Goal: Task Accomplishment & Management: Manage account settings

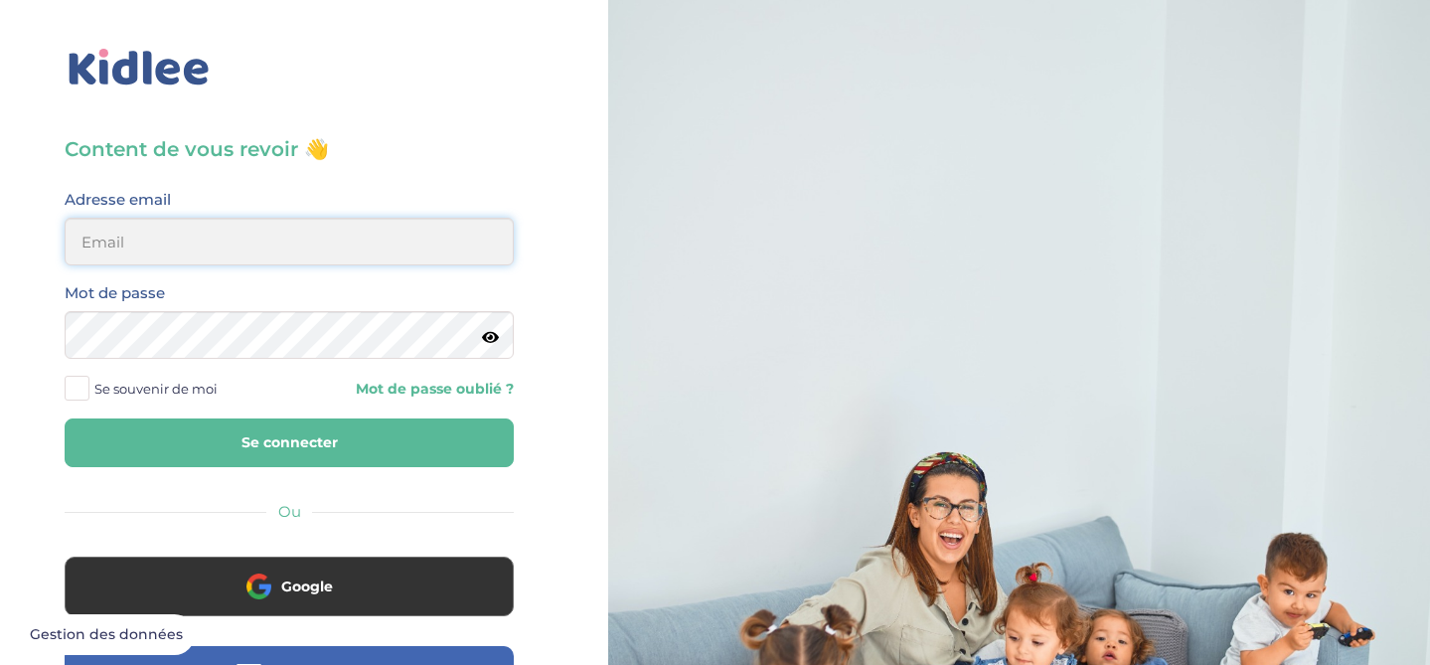
click at [240, 251] on input "email" at bounding box center [289, 242] width 449 height 48
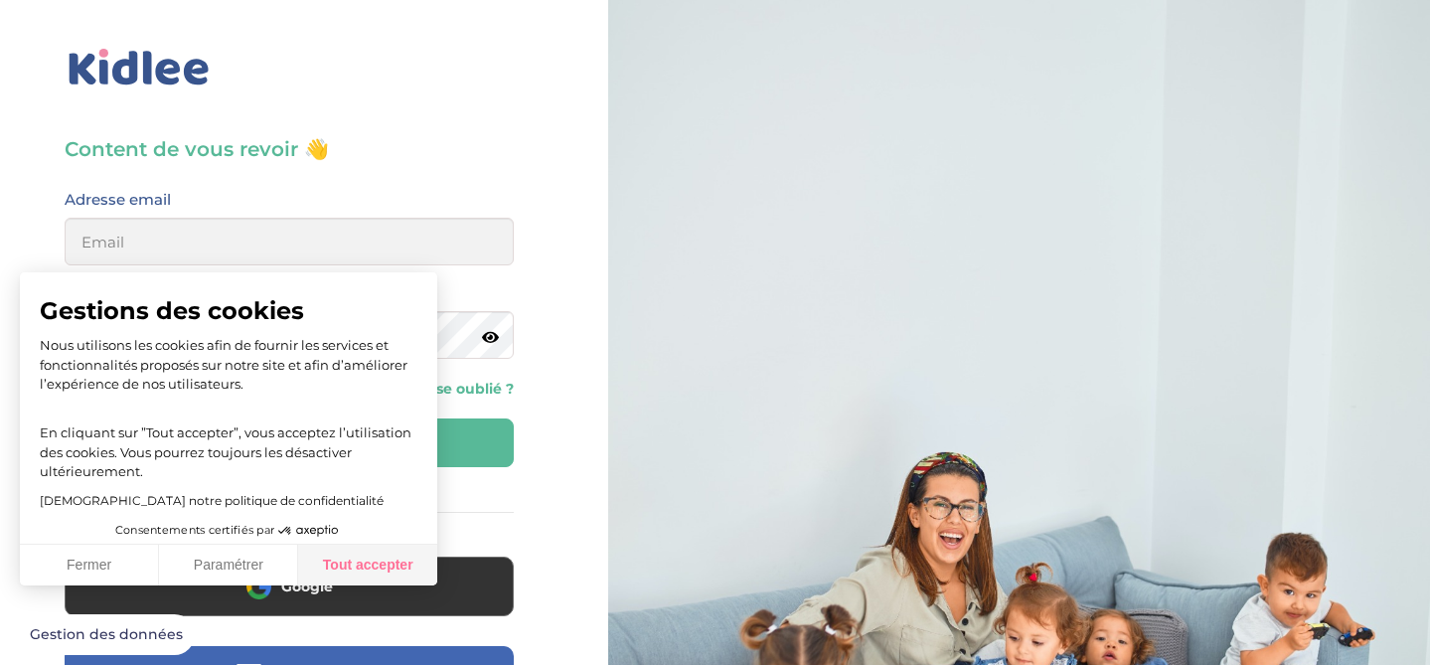
click at [377, 551] on button "Tout accepter" at bounding box center [367, 566] width 139 height 42
checkbox input "true"
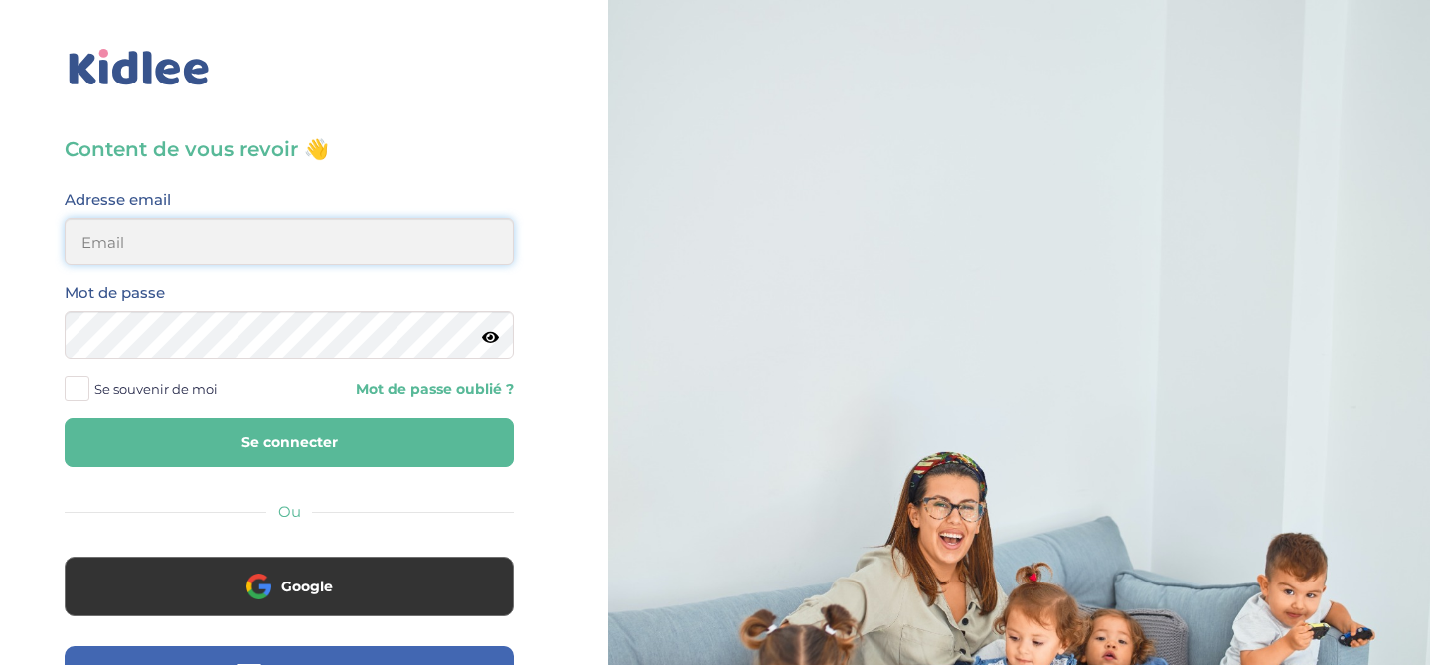
click at [204, 232] on input "email" at bounding box center [289, 242] width 449 height 48
type input "beenaparadin@gmail.com"
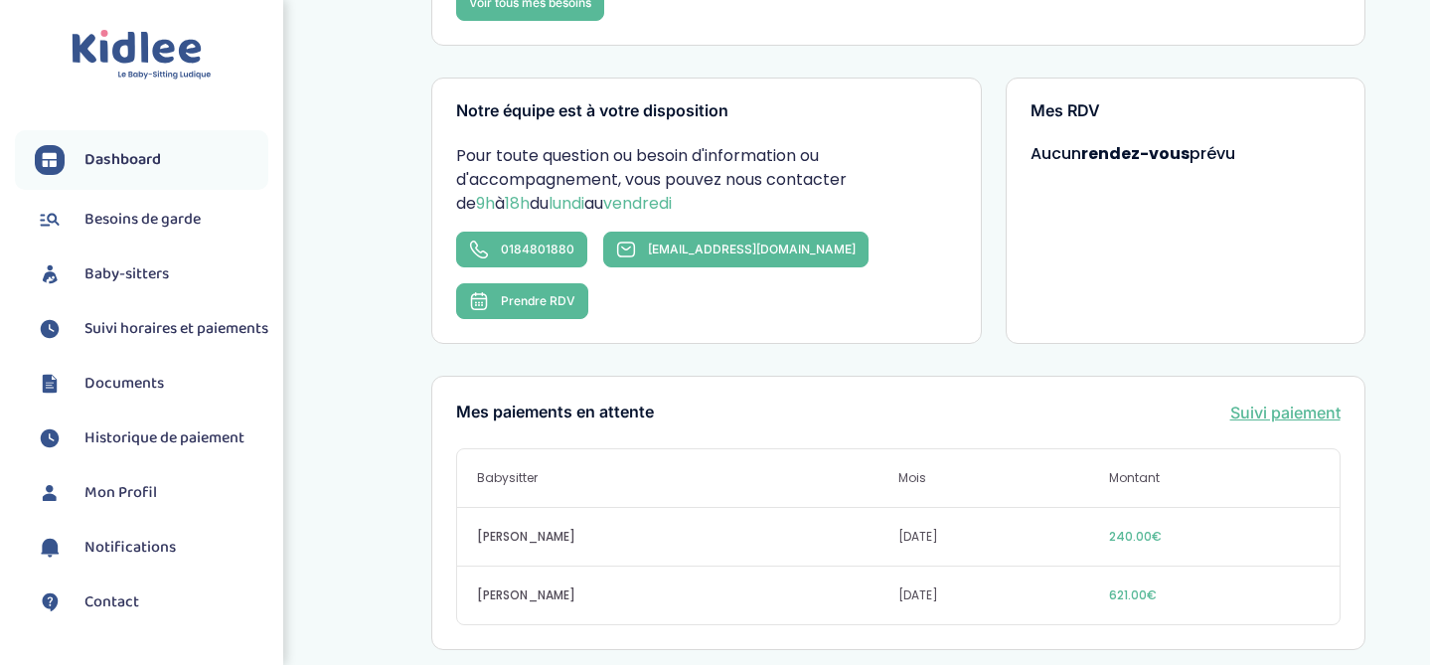
scroll to position [300, 0]
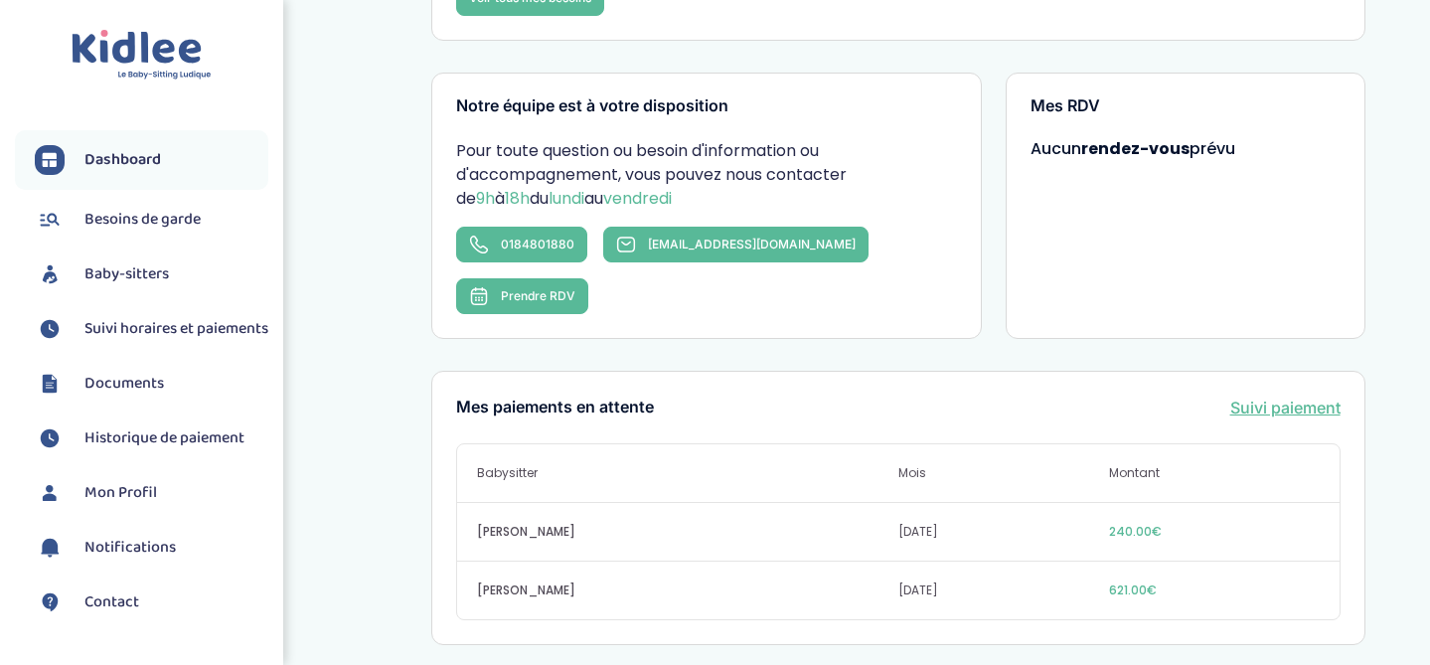
click at [145, 278] on span "Baby-sitters" at bounding box center [126, 274] width 84 height 24
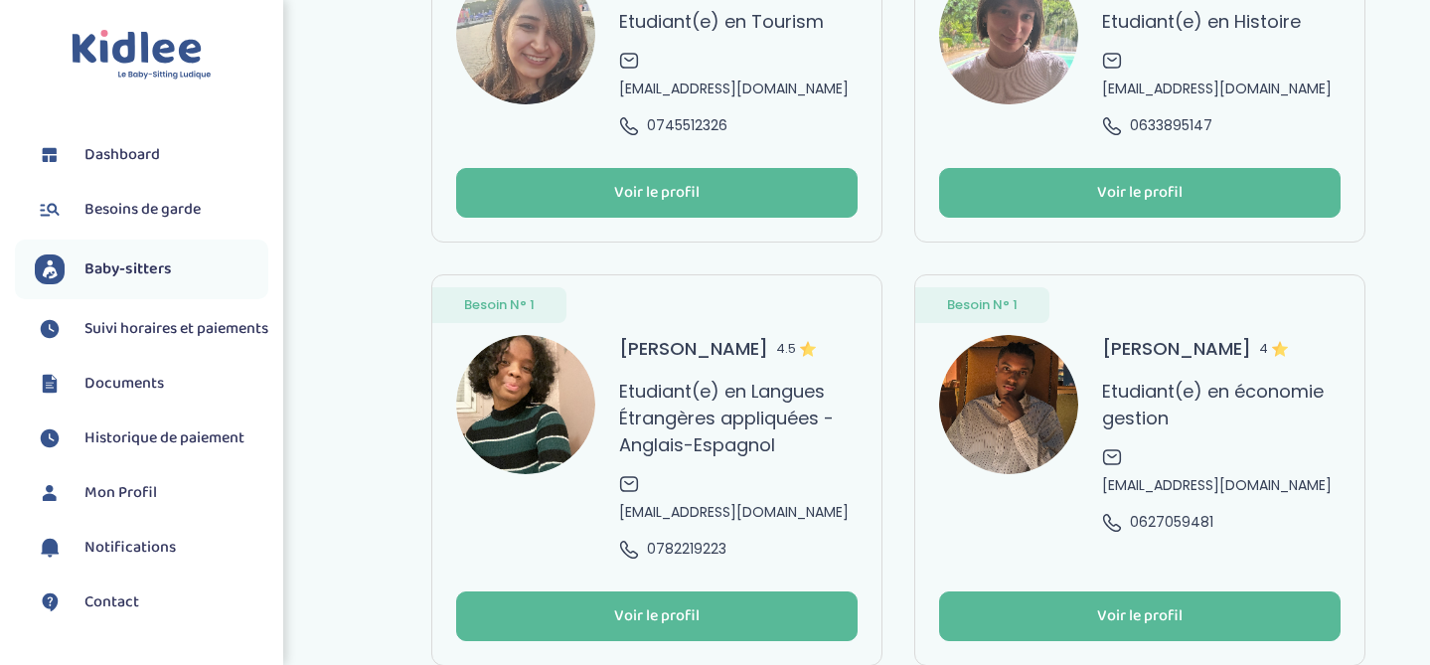
scroll to position [225, 0]
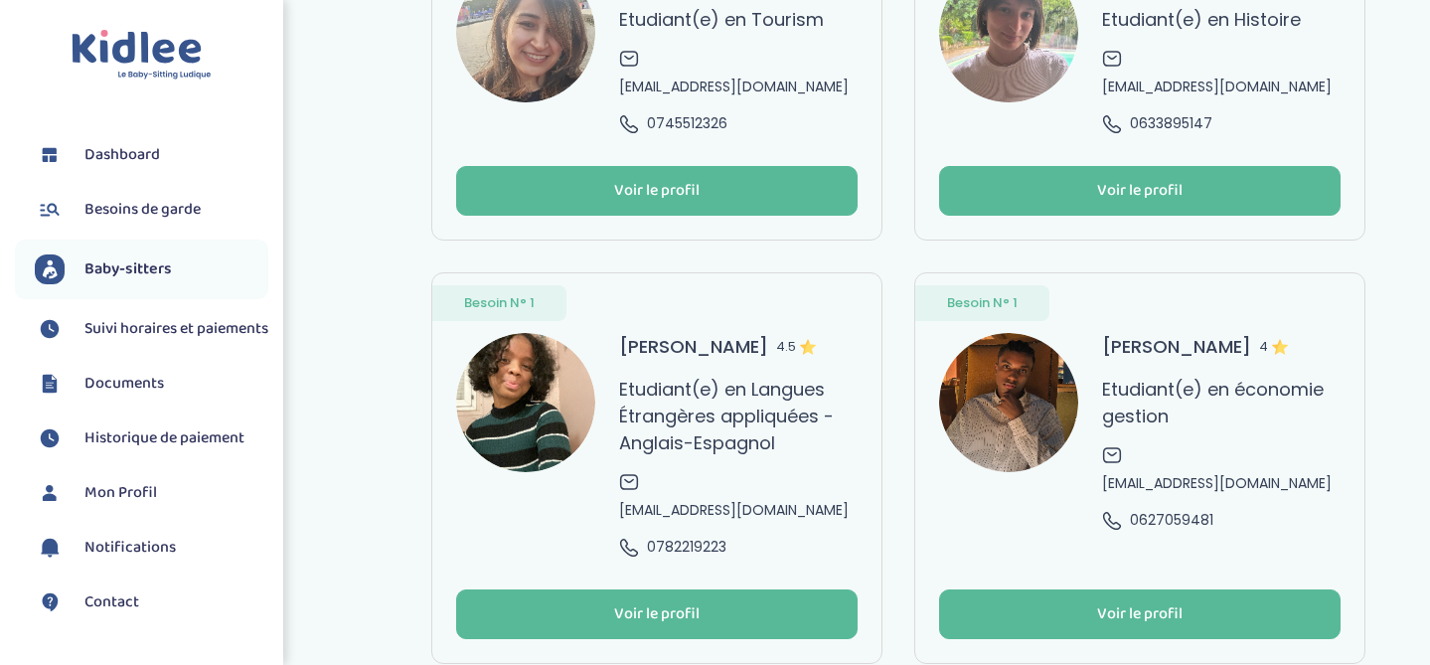
click at [124, 327] on span "Suivi horaires et paiements" at bounding box center [176, 329] width 184 height 24
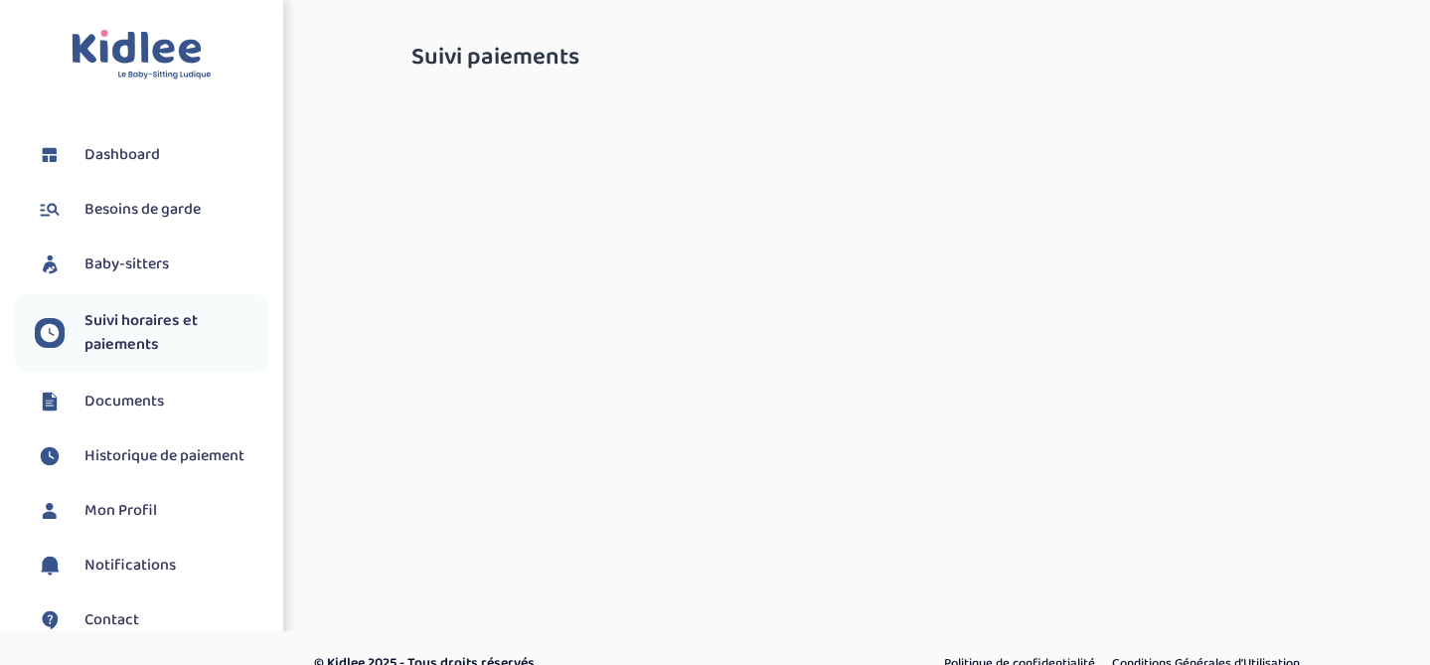
select select "septembre 2025"
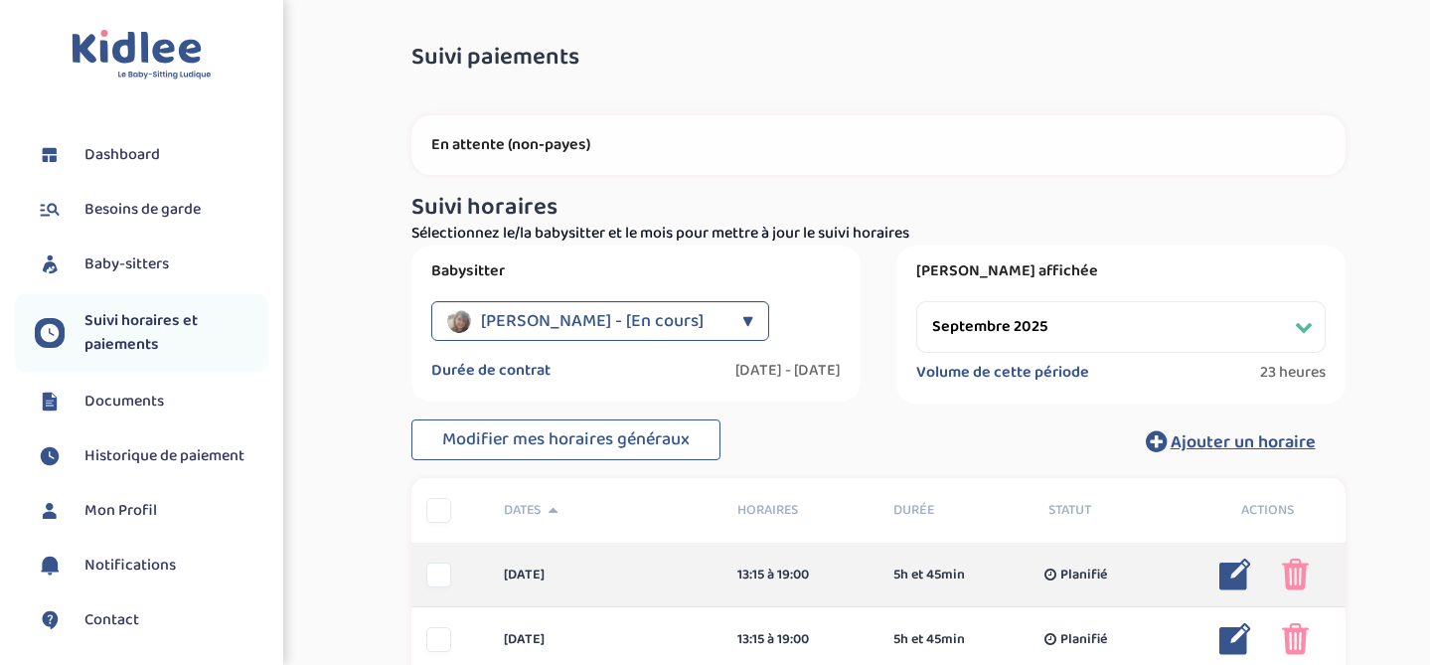
click at [1295, 574] on img at bounding box center [1295, 574] width 27 height 32
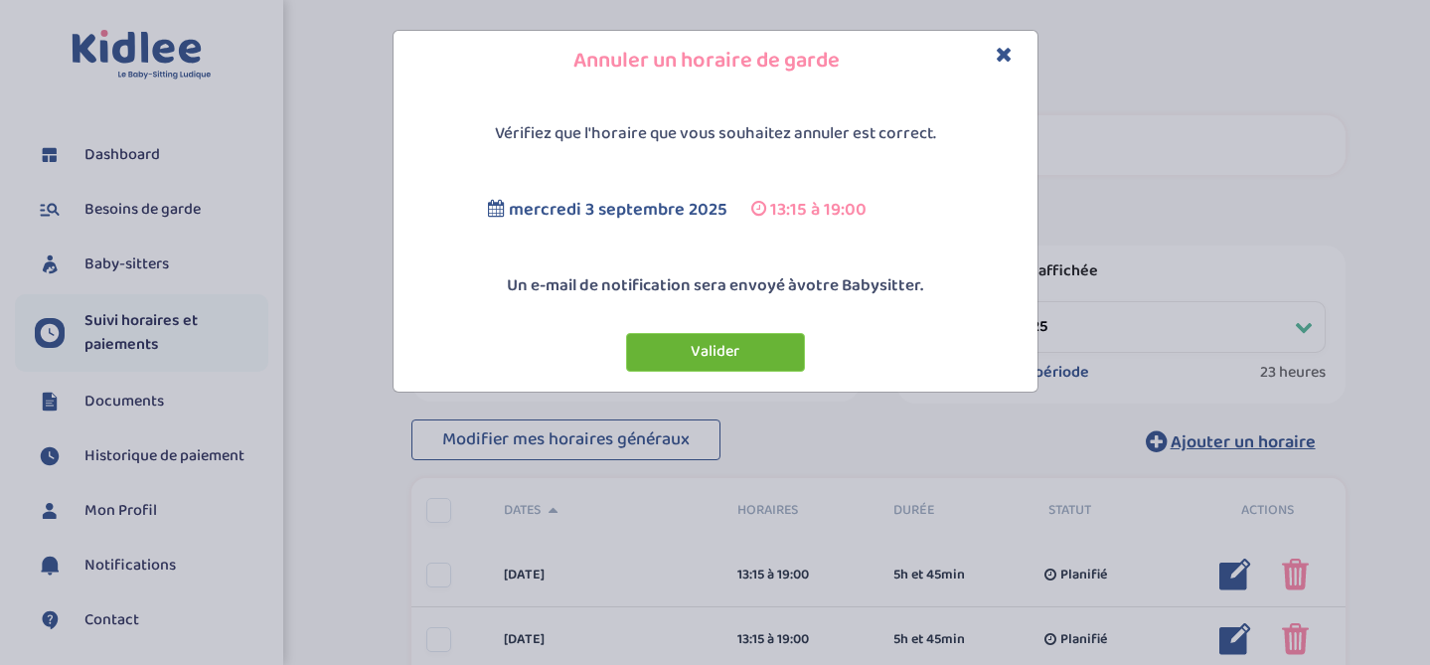
click at [777, 367] on button "Valider" at bounding box center [715, 352] width 179 height 39
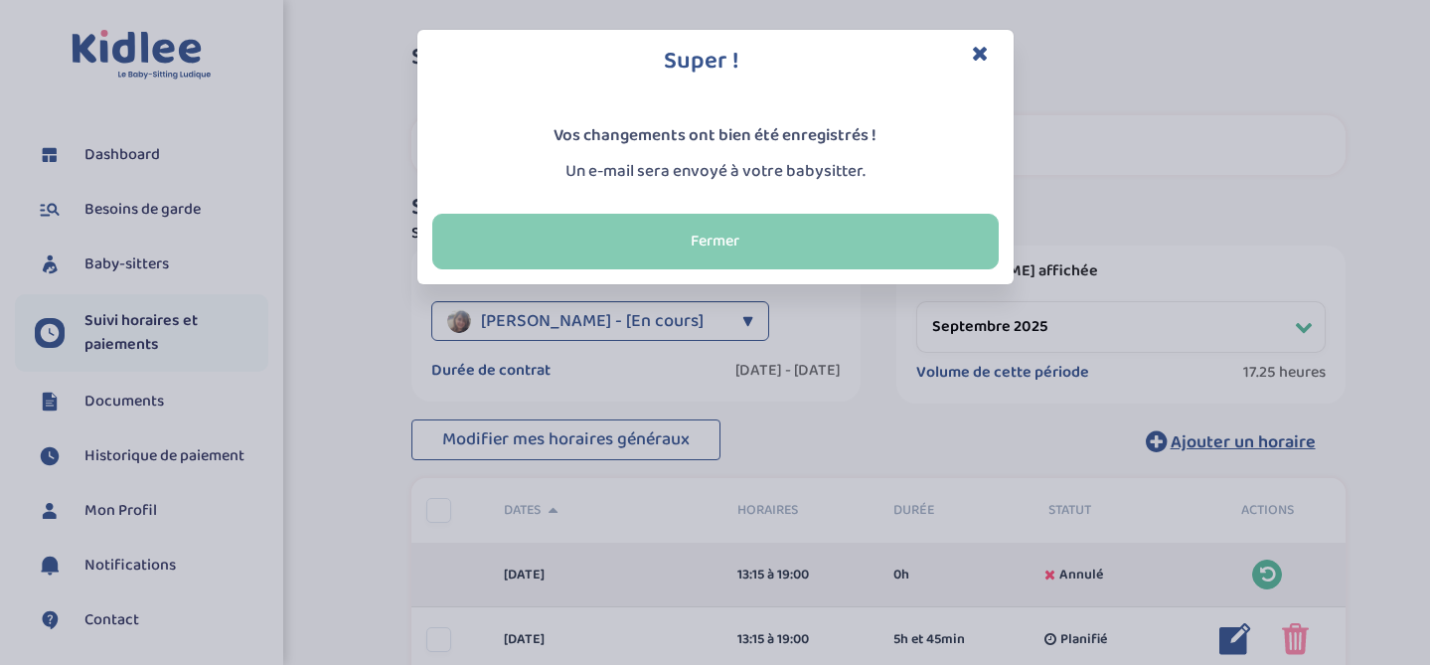
click at [879, 219] on button "Fermer" at bounding box center [715, 242] width 566 height 56
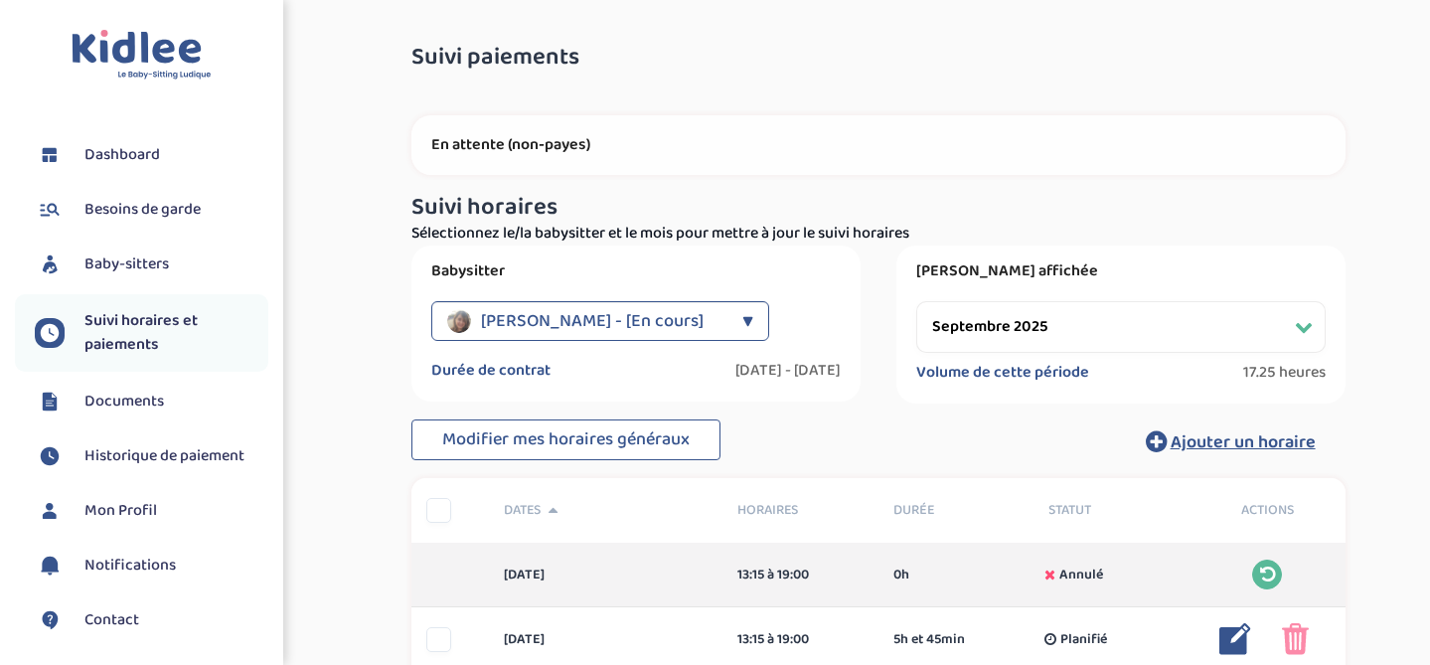
click at [743, 312] on div "▼" at bounding box center [747, 321] width 11 height 40
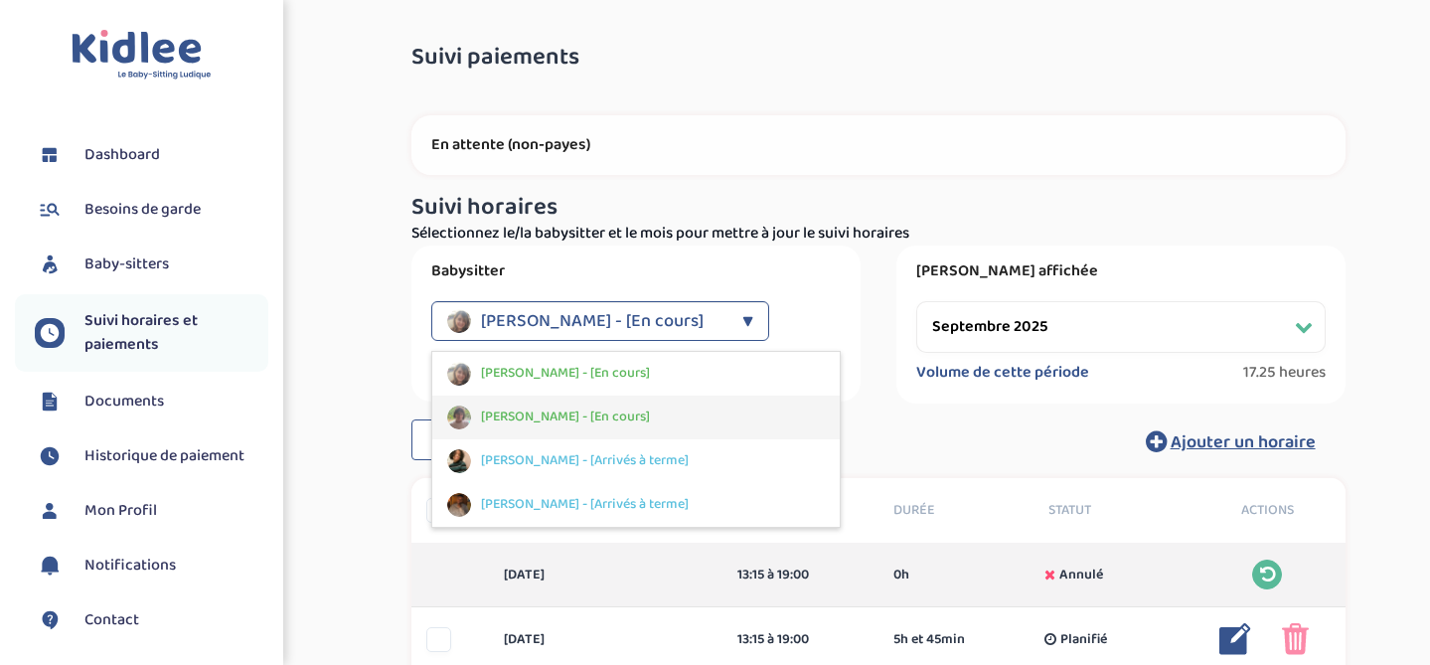
click at [623, 397] on div "[PERSON_NAME] - [En cours]" at bounding box center [635, 417] width 407 height 44
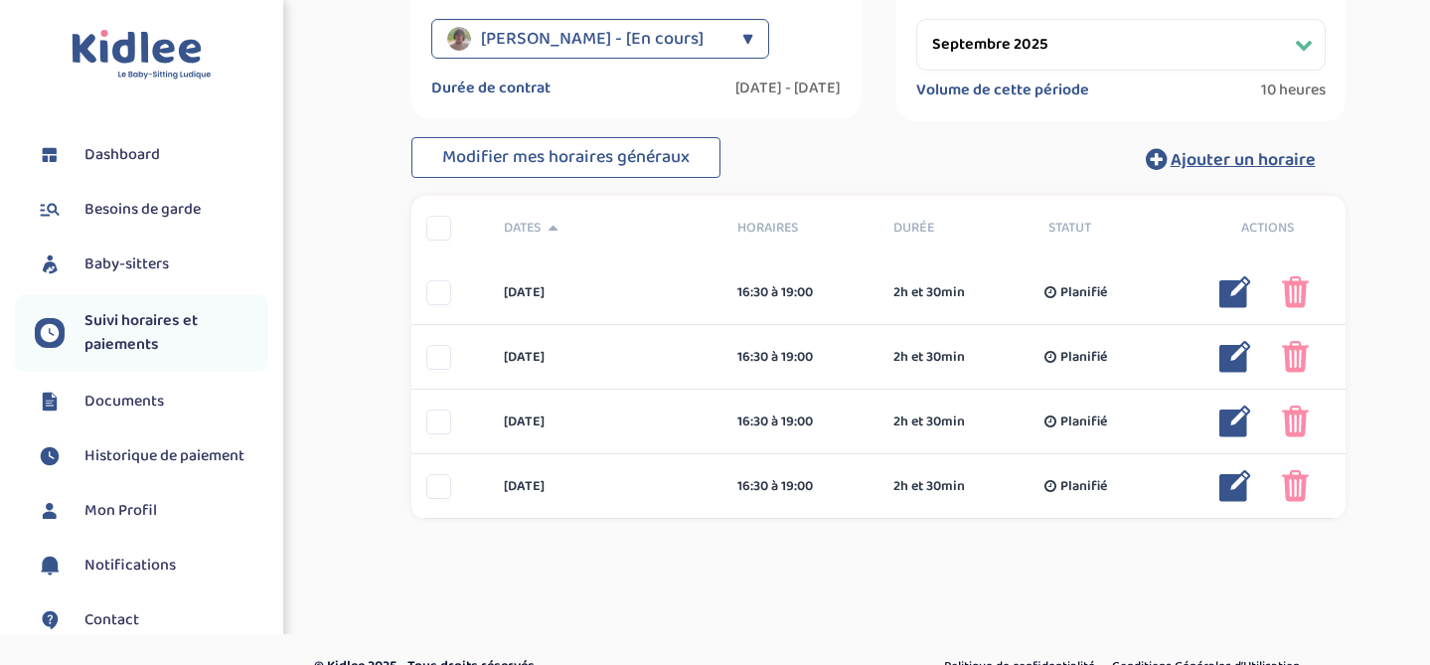
scroll to position [283, 0]
click at [1203, 150] on span "Ajouter un horaire" at bounding box center [1243, 159] width 145 height 28
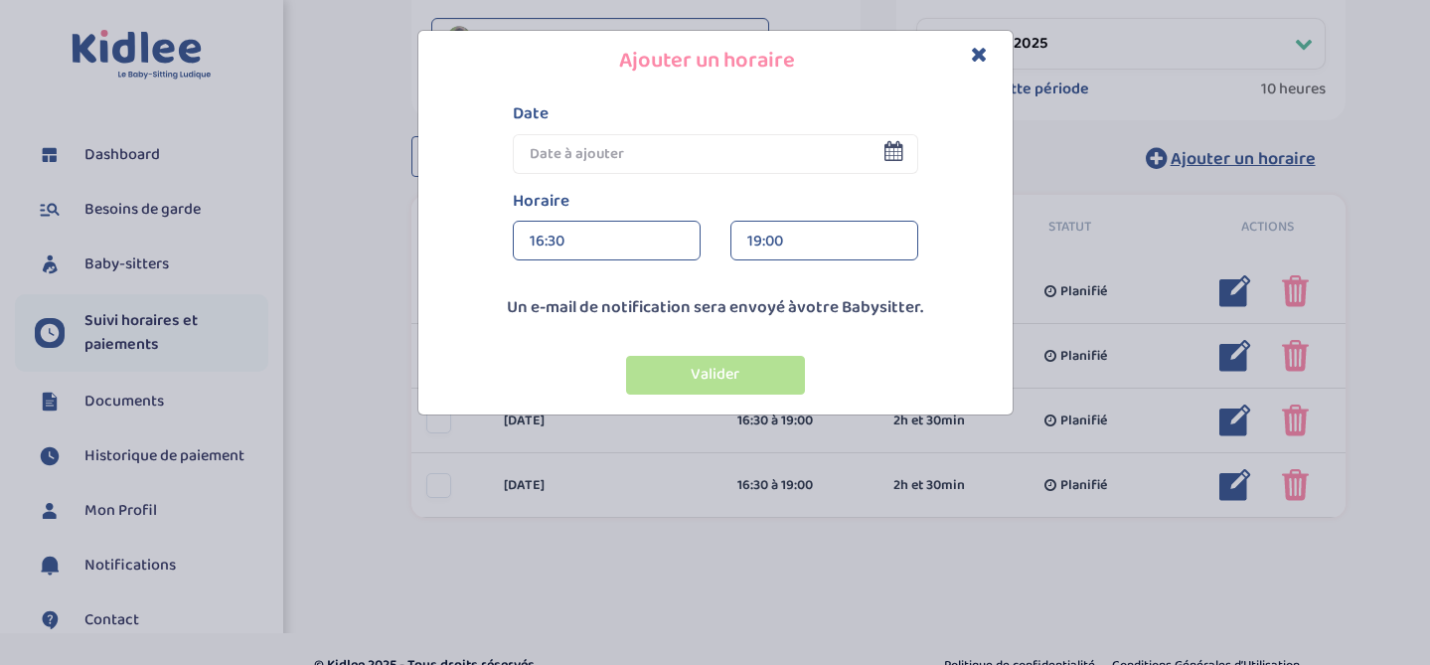
click at [900, 151] on icon at bounding box center [893, 151] width 19 height 20
click at [897, 154] on icon at bounding box center [893, 151] width 19 height 20
click at [897, 162] on input "text" at bounding box center [715, 154] width 405 height 40
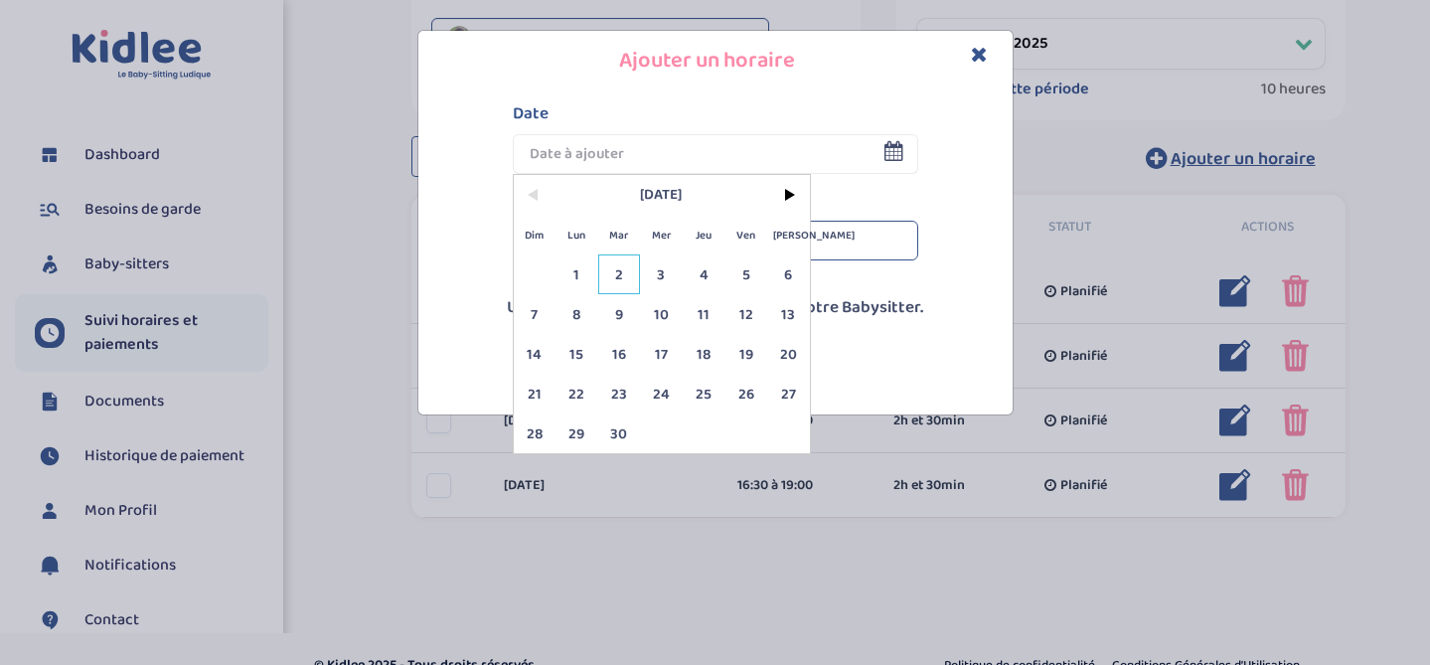
click at [627, 282] on span "2" at bounding box center [619, 274] width 43 height 40
type input "02 Sep 2025"
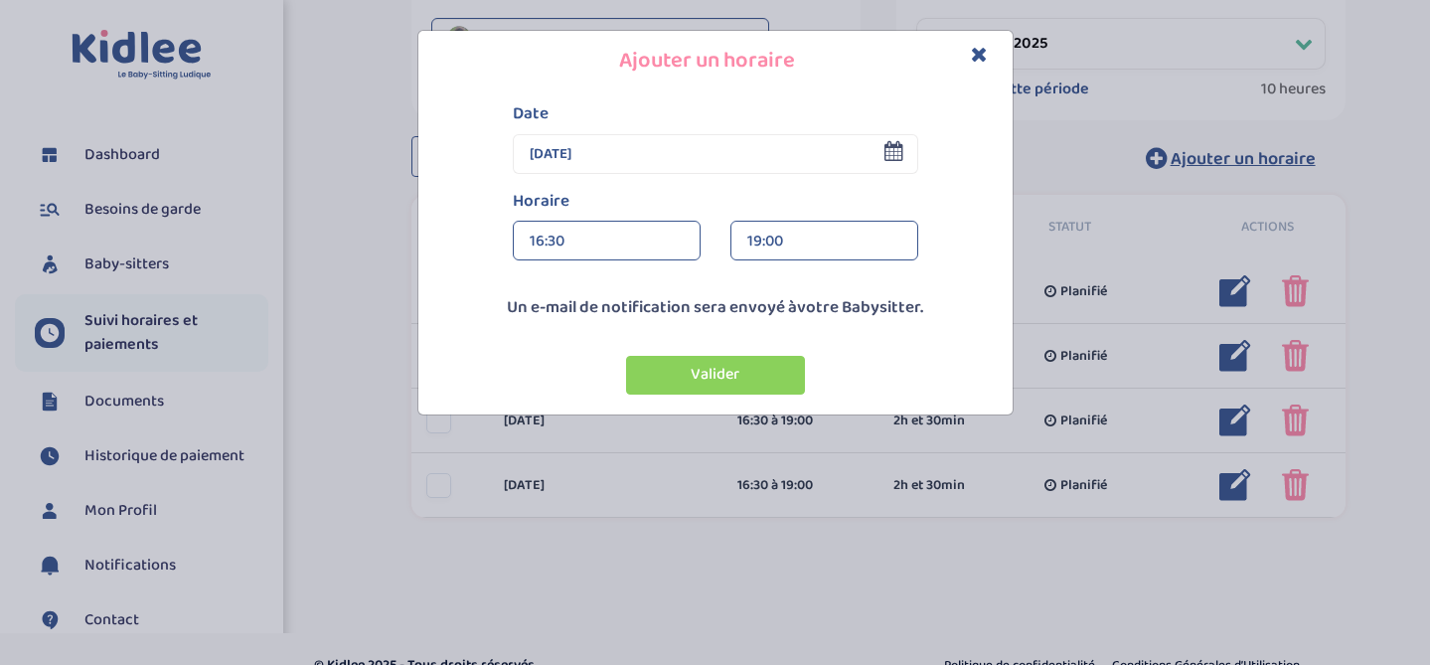
click at [588, 252] on div "16:30" at bounding box center [607, 242] width 154 height 40
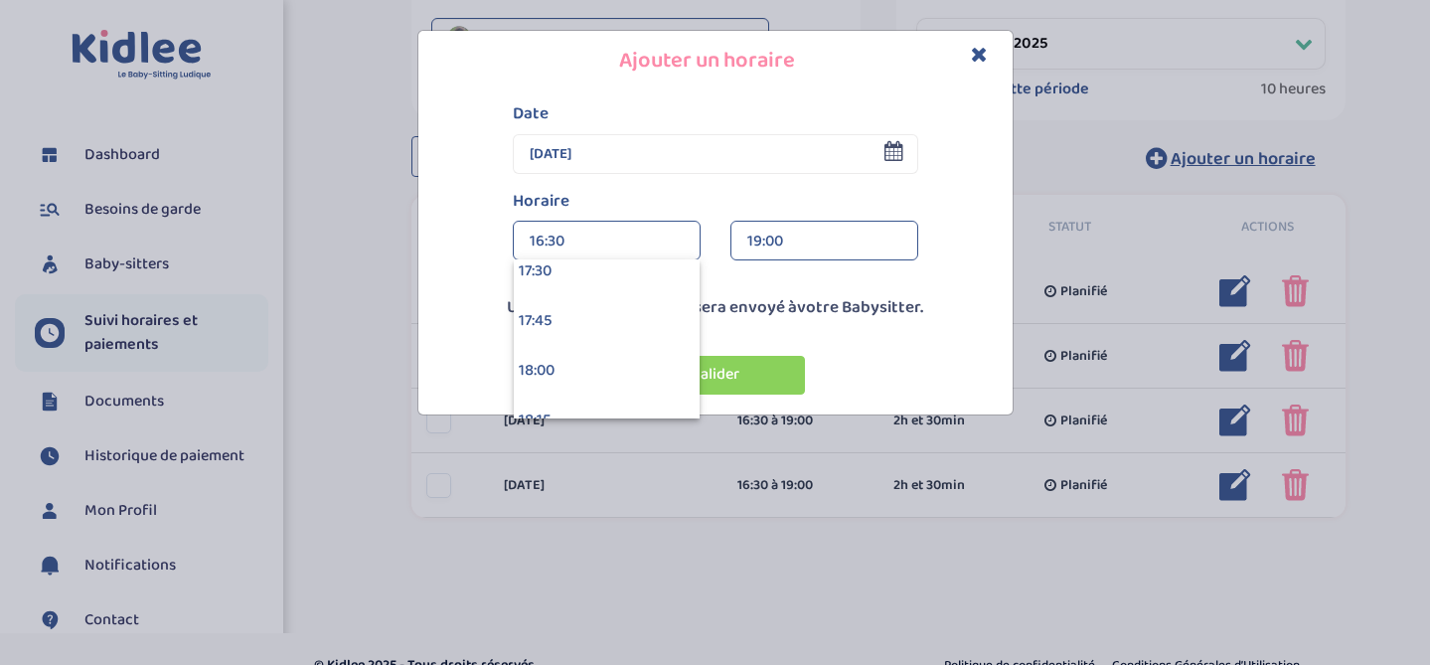
scroll to position [3494, 0]
click at [597, 360] on div "18:00" at bounding box center [607, 368] width 186 height 50
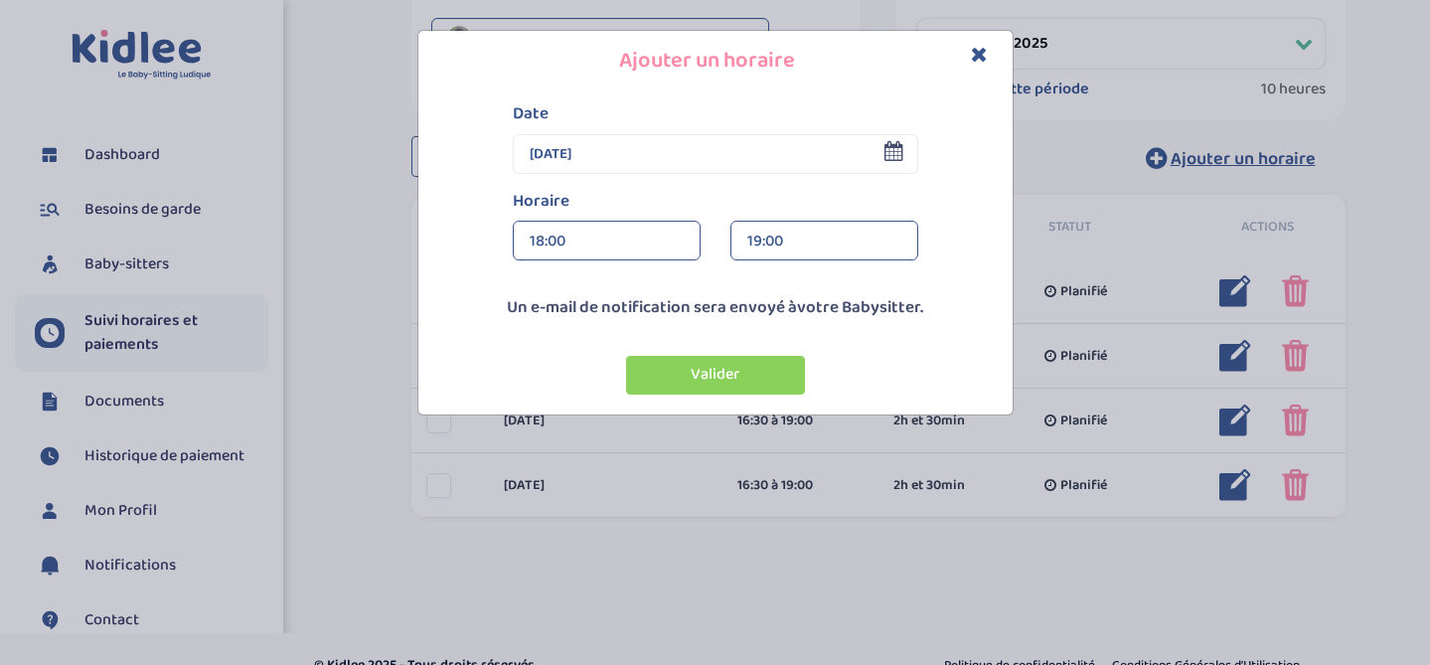
click at [762, 252] on div "19:00" at bounding box center [824, 242] width 154 height 40
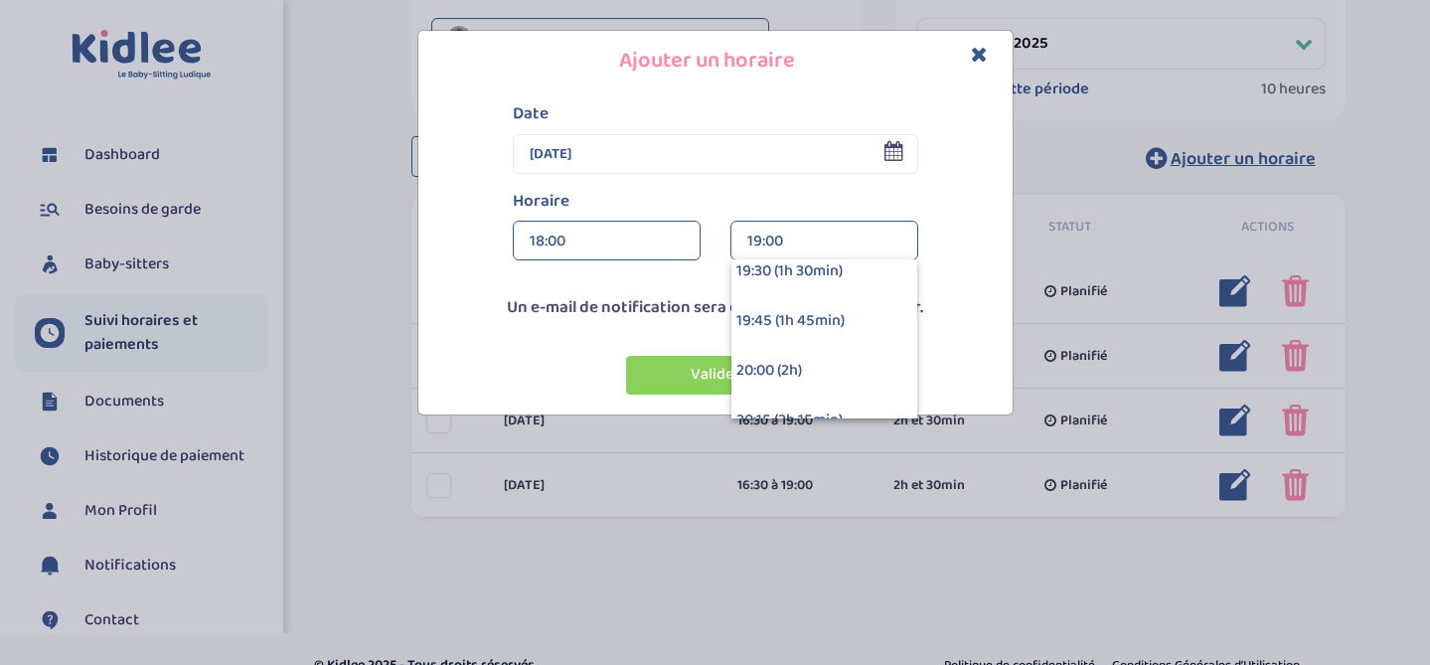
scroll to position [262, 0]
click at [801, 363] on div "20:00 (2h)" at bounding box center [824, 370] width 186 height 50
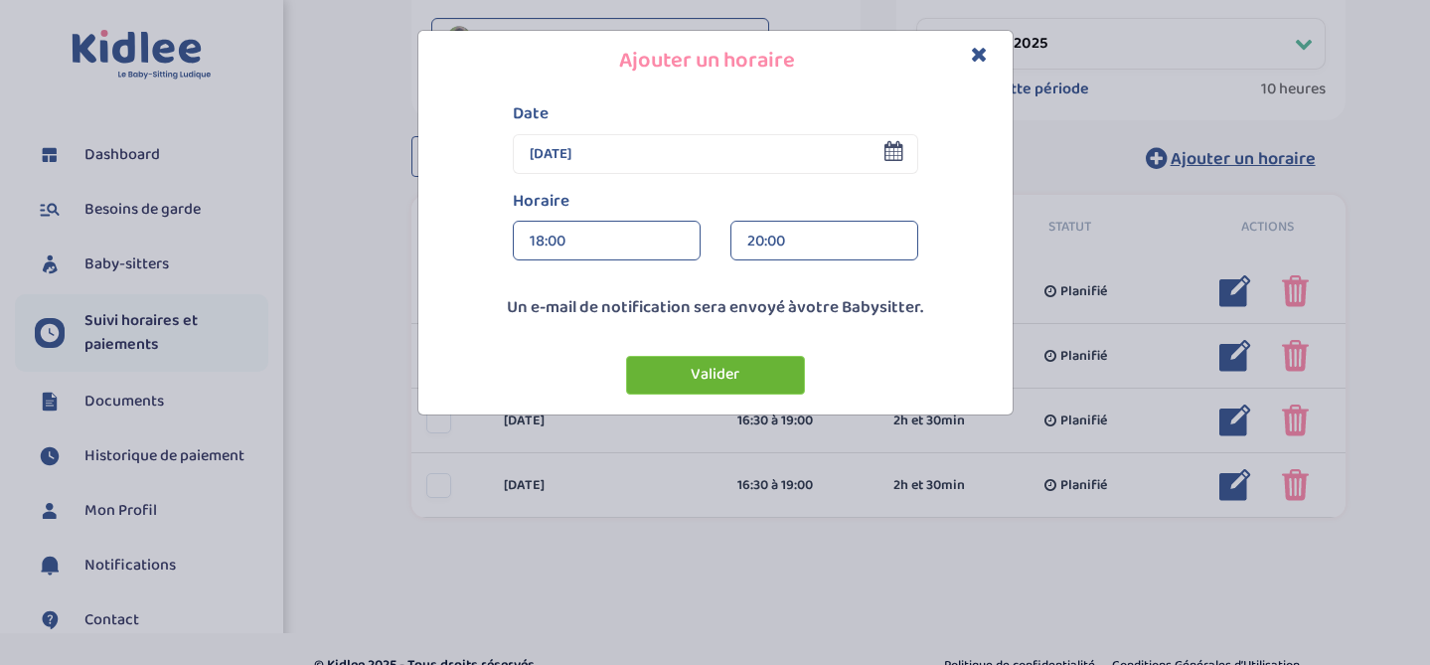
click at [724, 379] on button "Valider" at bounding box center [715, 375] width 179 height 39
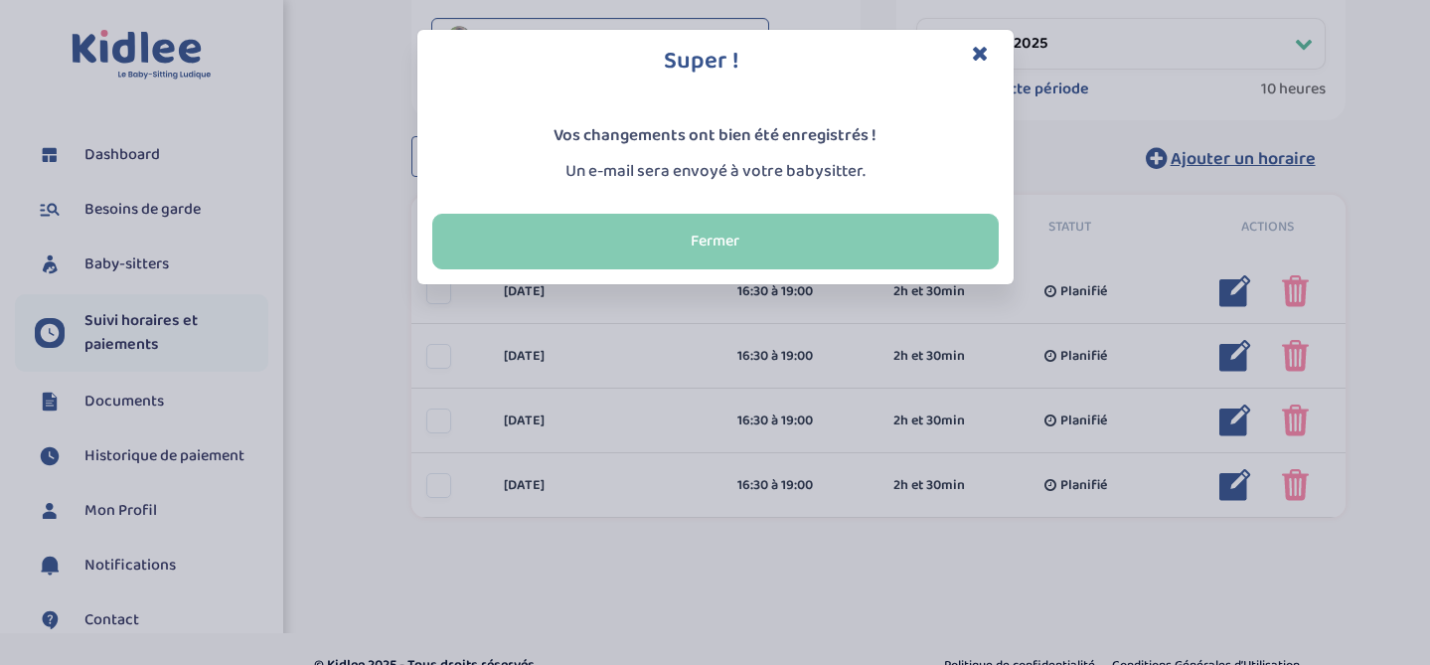
click at [738, 240] on button "Fermer" at bounding box center [715, 242] width 566 height 56
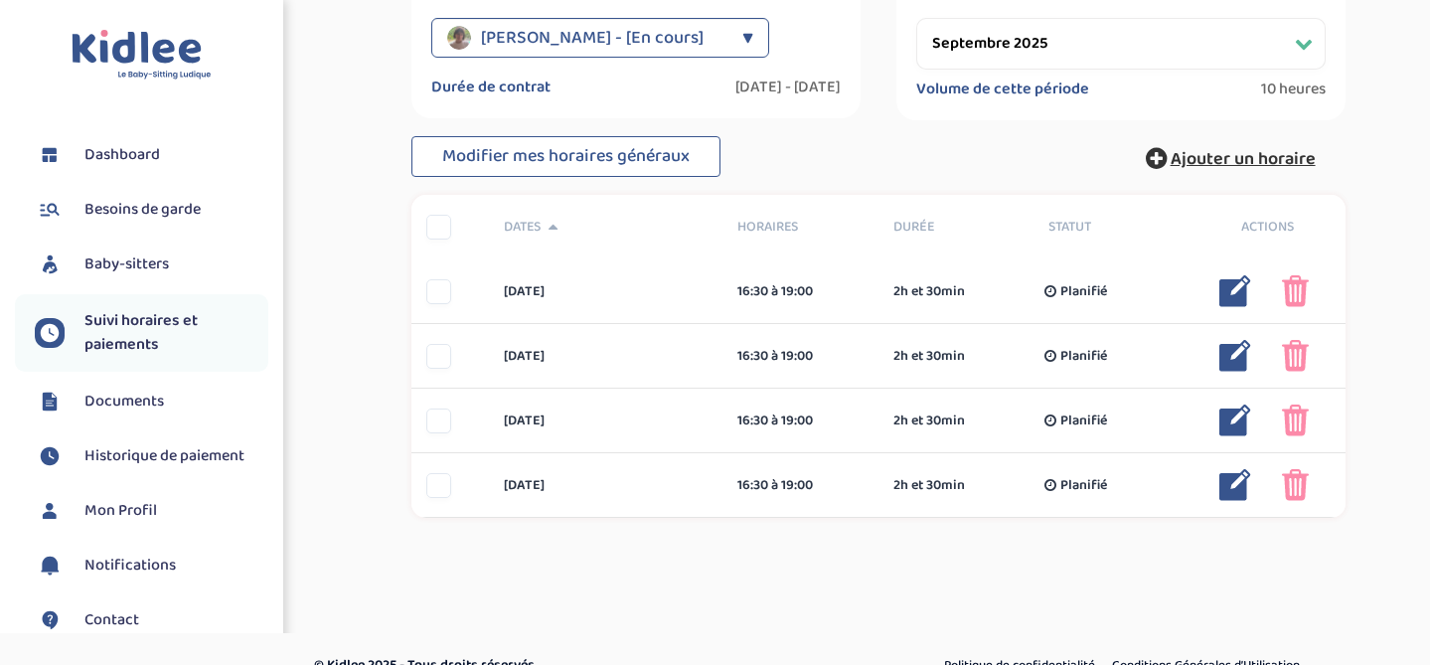
click at [1243, 156] on span "Ajouter un horaire" at bounding box center [1243, 159] width 145 height 28
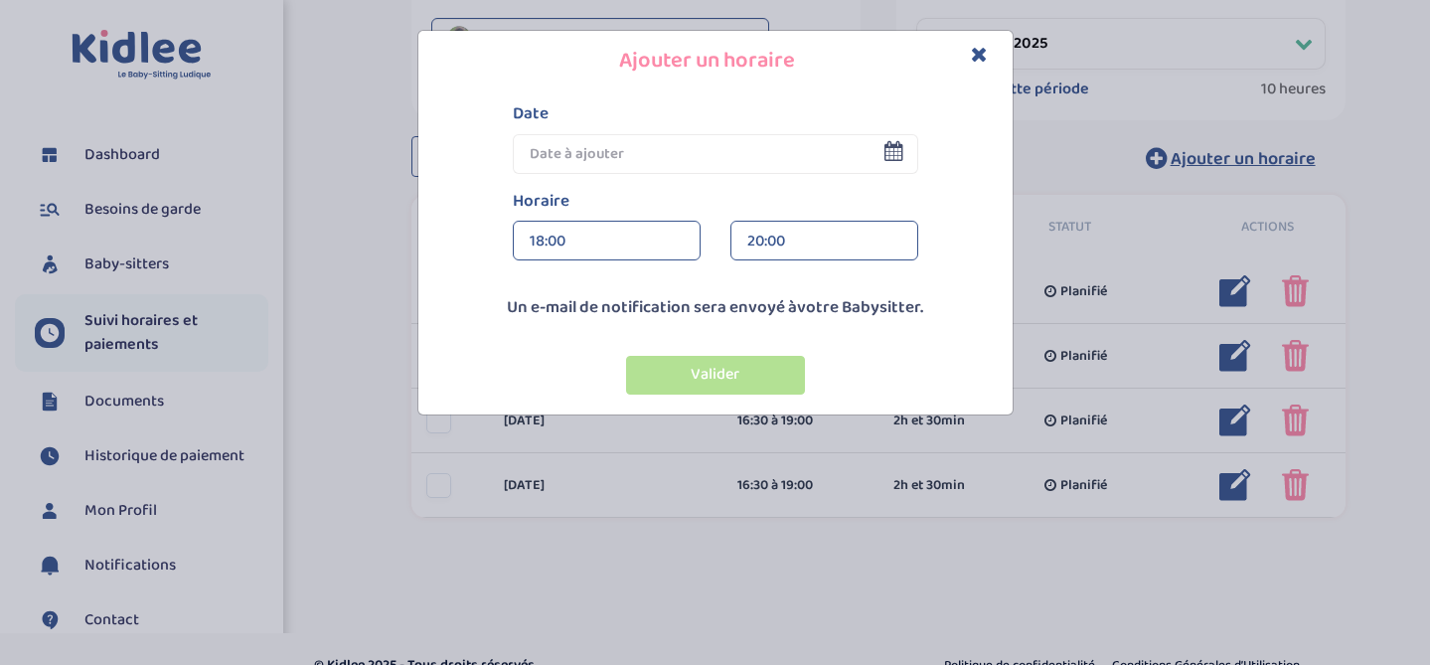
click at [891, 144] on icon at bounding box center [893, 151] width 19 height 20
click at [787, 147] on input "text" at bounding box center [715, 154] width 405 height 40
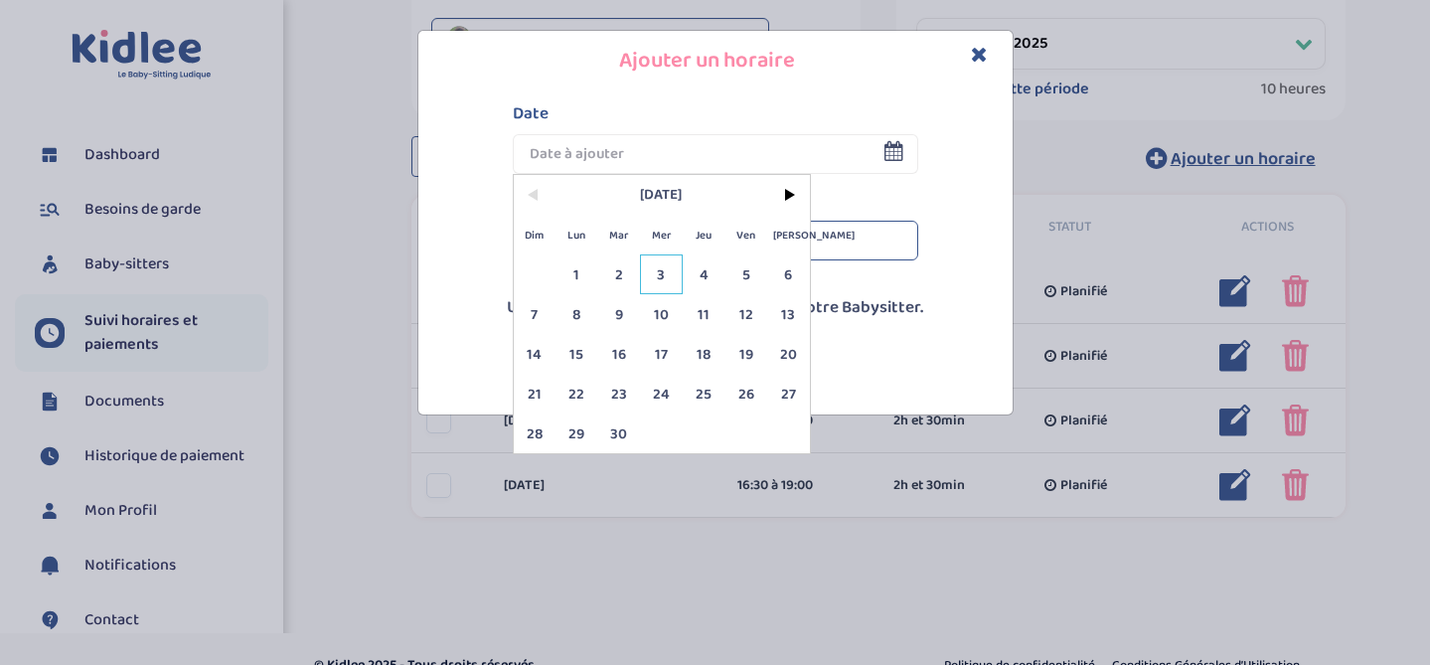
click at [676, 272] on span "3" at bounding box center [661, 274] width 43 height 40
type input "03 Sep 2025"
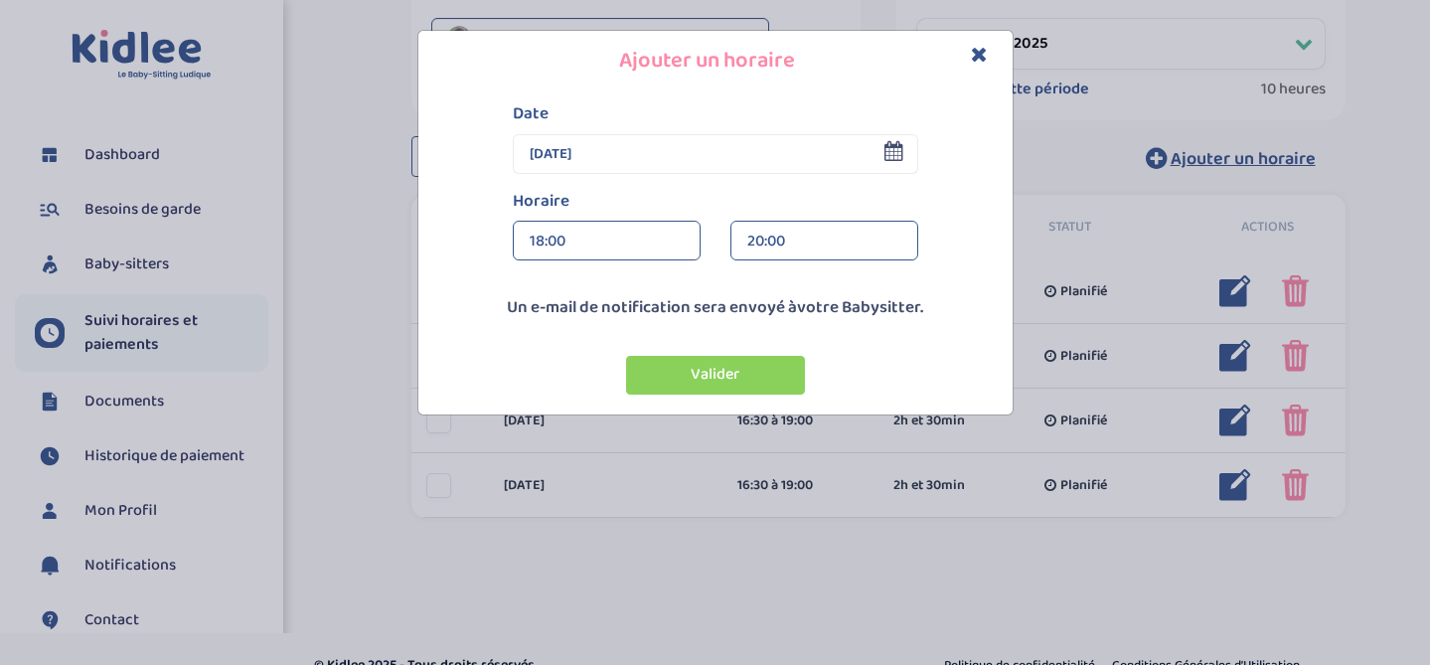
click at [590, 245] on div "18:00" at bounding box center [607, 242] width 154 height 40
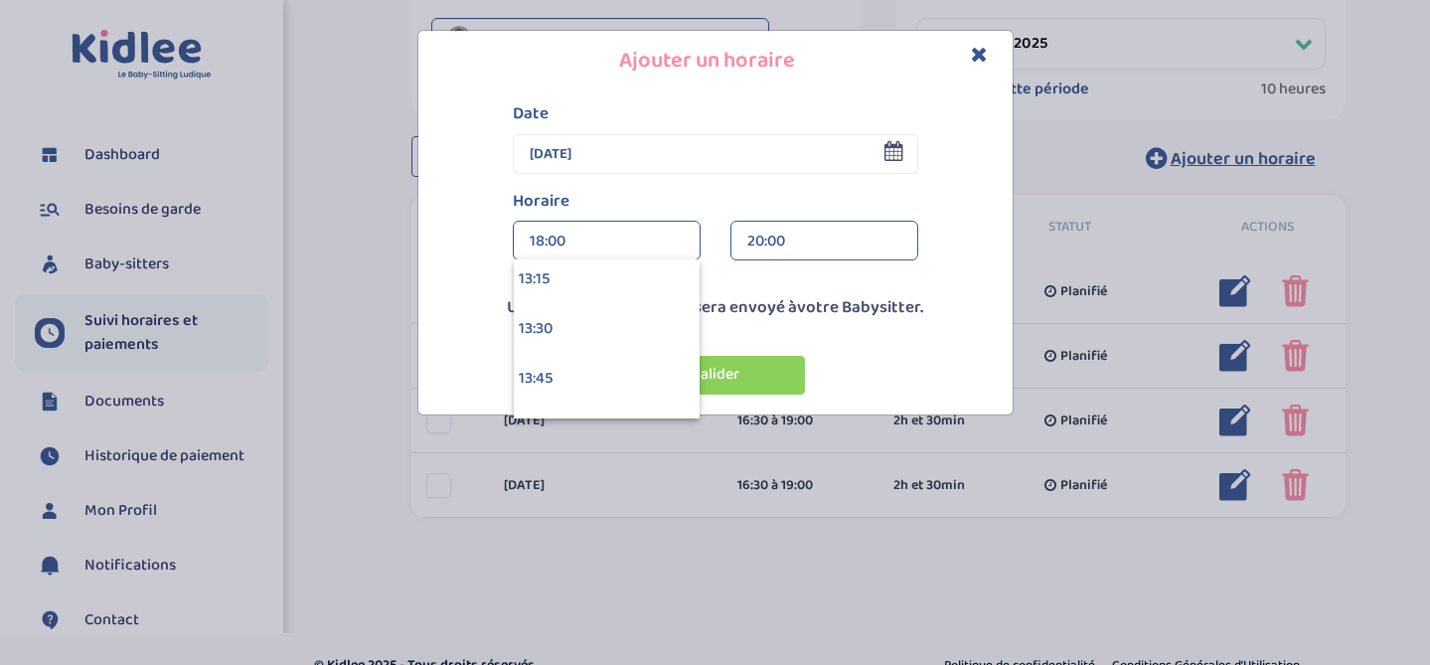
scroll to position [2629, 0]
click at [584, 294] on div "13:15" at bounding box center [607, 288] width 186 height 50
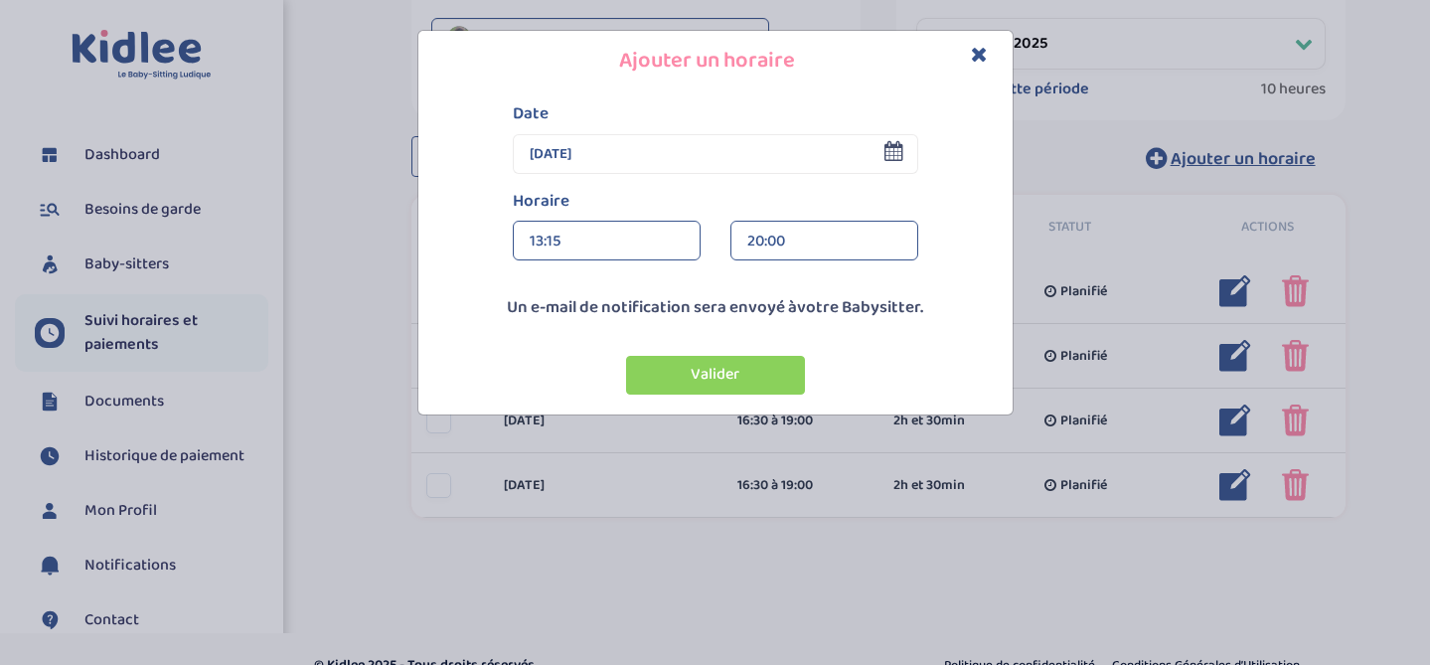
click at [809, 236] on div "20:00" at bounding box center [824, 242] width 154 height 40
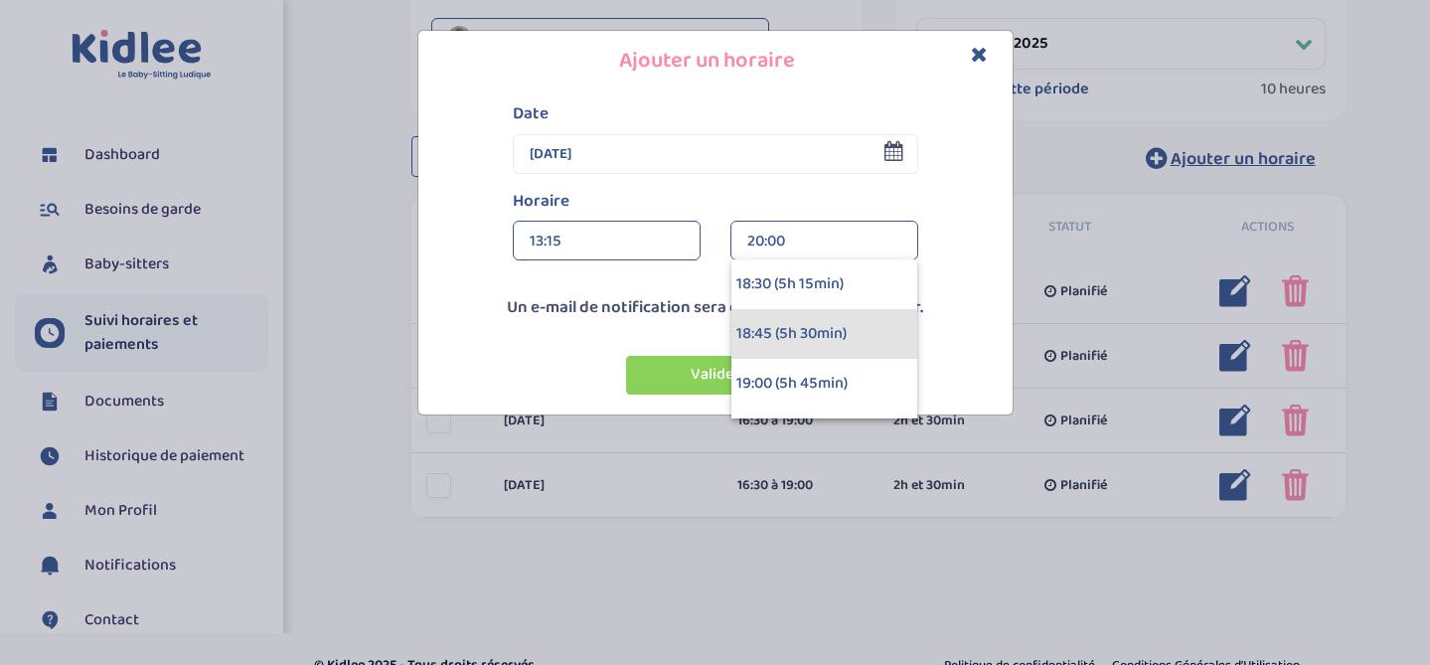
scroll to position [997, 0]
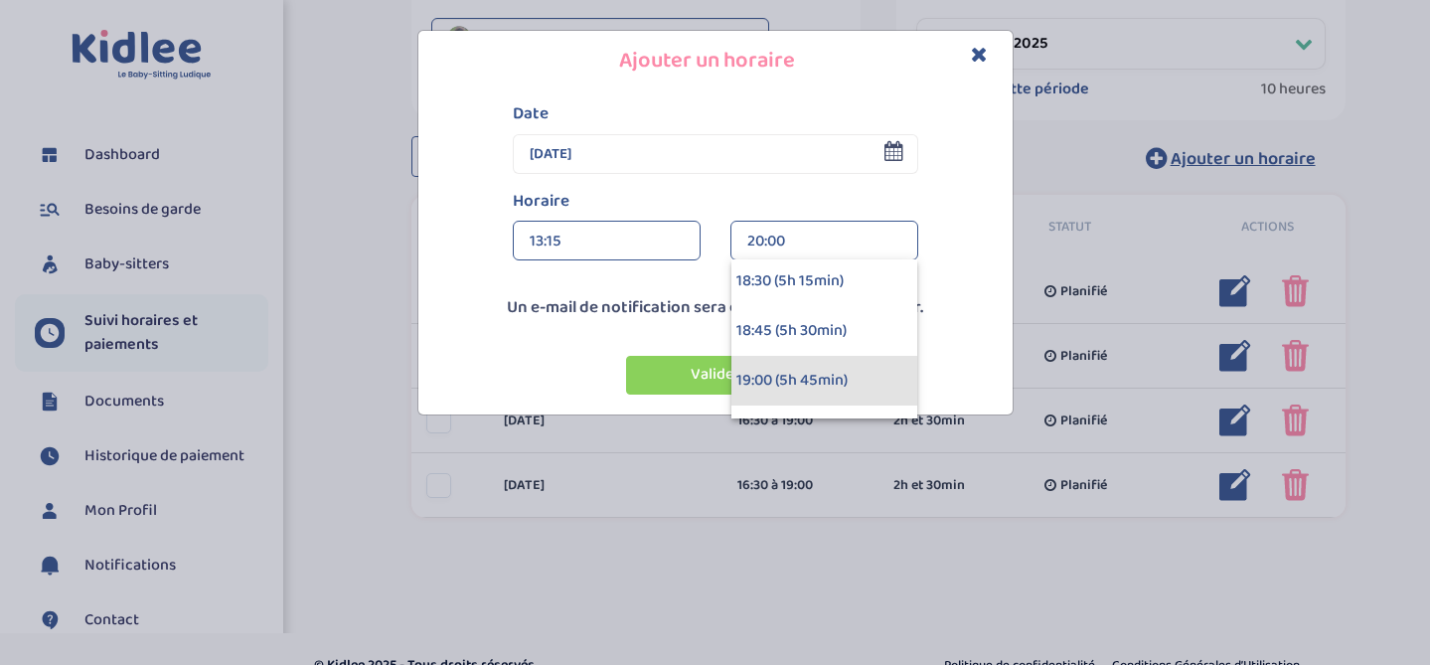
click at [822, 367] on div "19:00 (5h 45min)" at bounding box center [824, 381] width 186 height 50
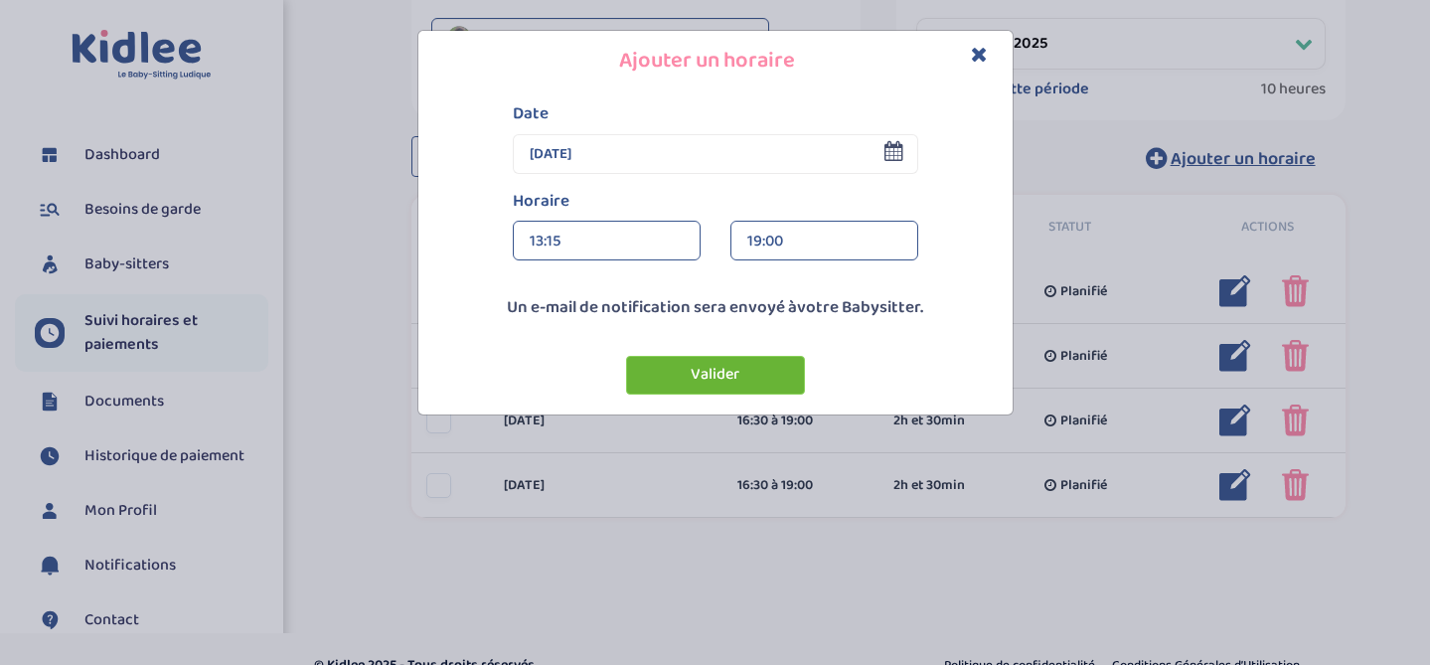
click at [698, 371] on button "Valider" at bounding box center [715, 375] width 179 height 39
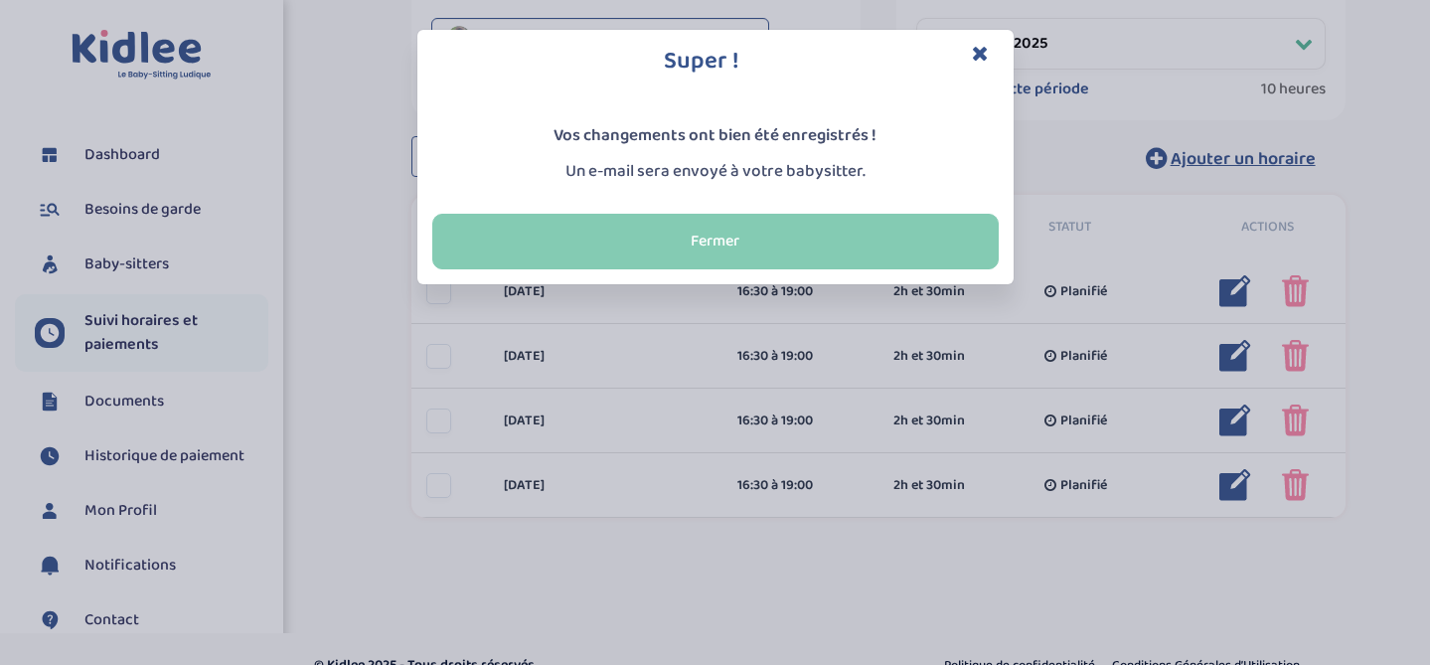
click at [712, 256] on button "Fermer" at bounding box center [715, 242] width 566 height 56
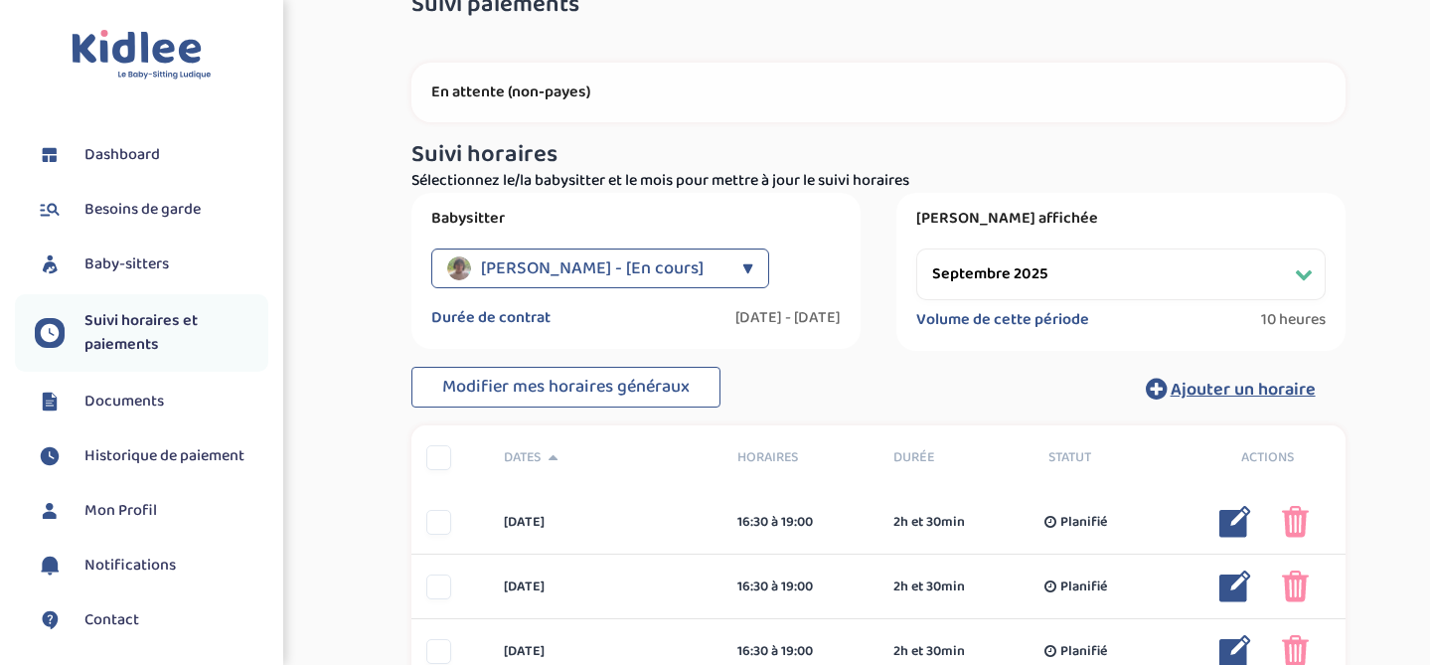
scroll to position [0, 0]
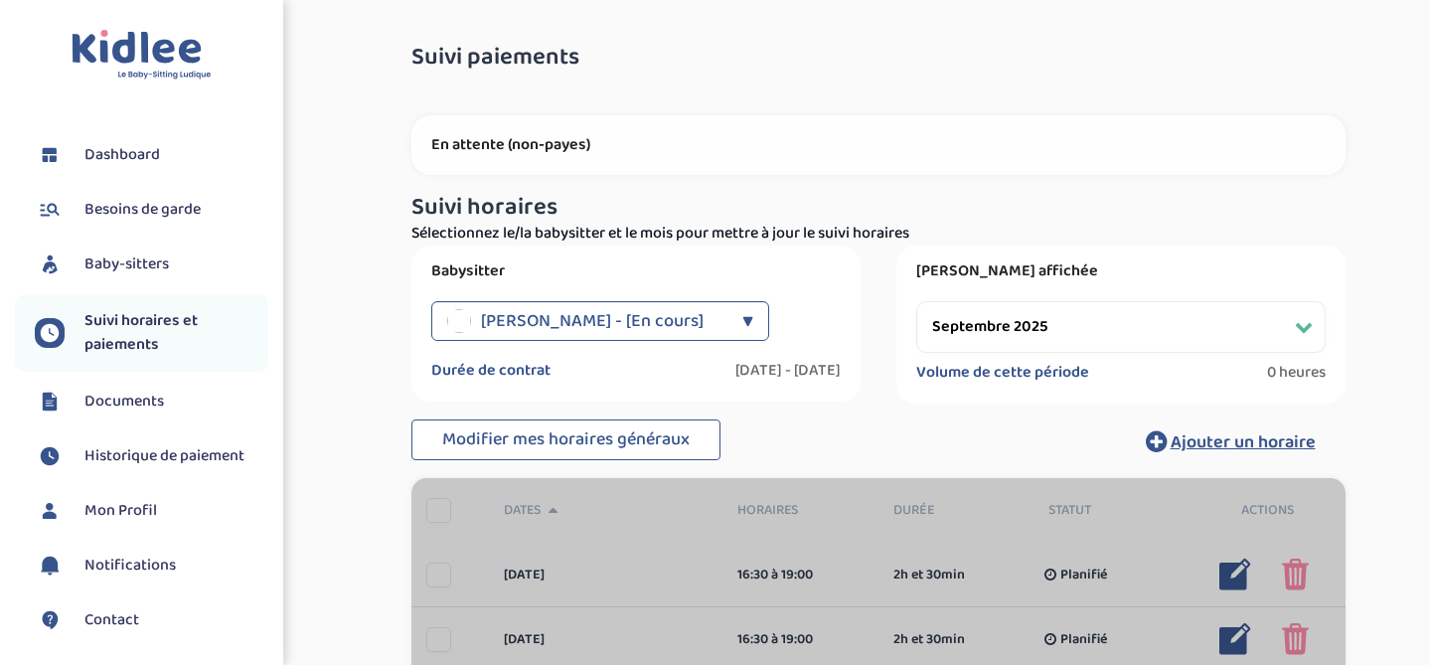
select select "septembre 2025"
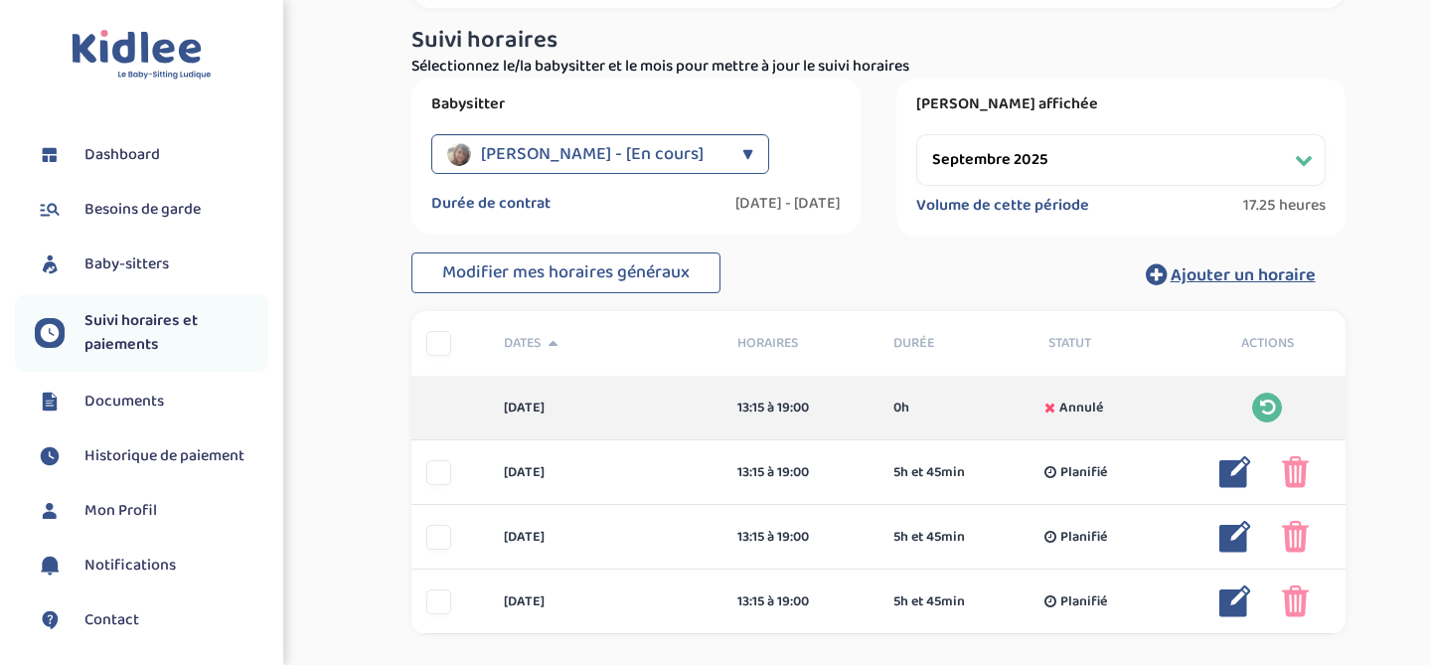
scroll to position [169, 0]
click at [718, 150] on div "Rashmi Dama - [En cours]" at bounding box center [589, 152] width 285 height 40
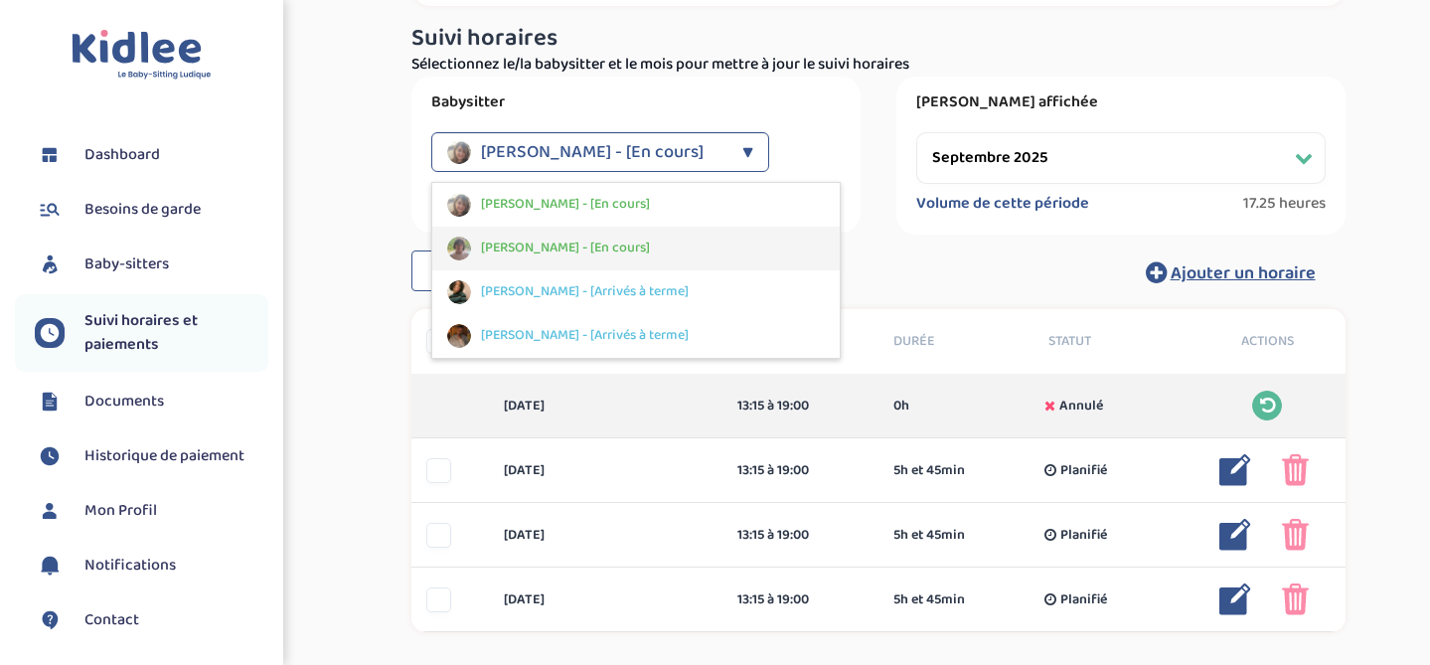
click at [684, 228] on div "Boussaguet Jeane - [En cours]" at bounding box center [635, 249] width 407 height 44
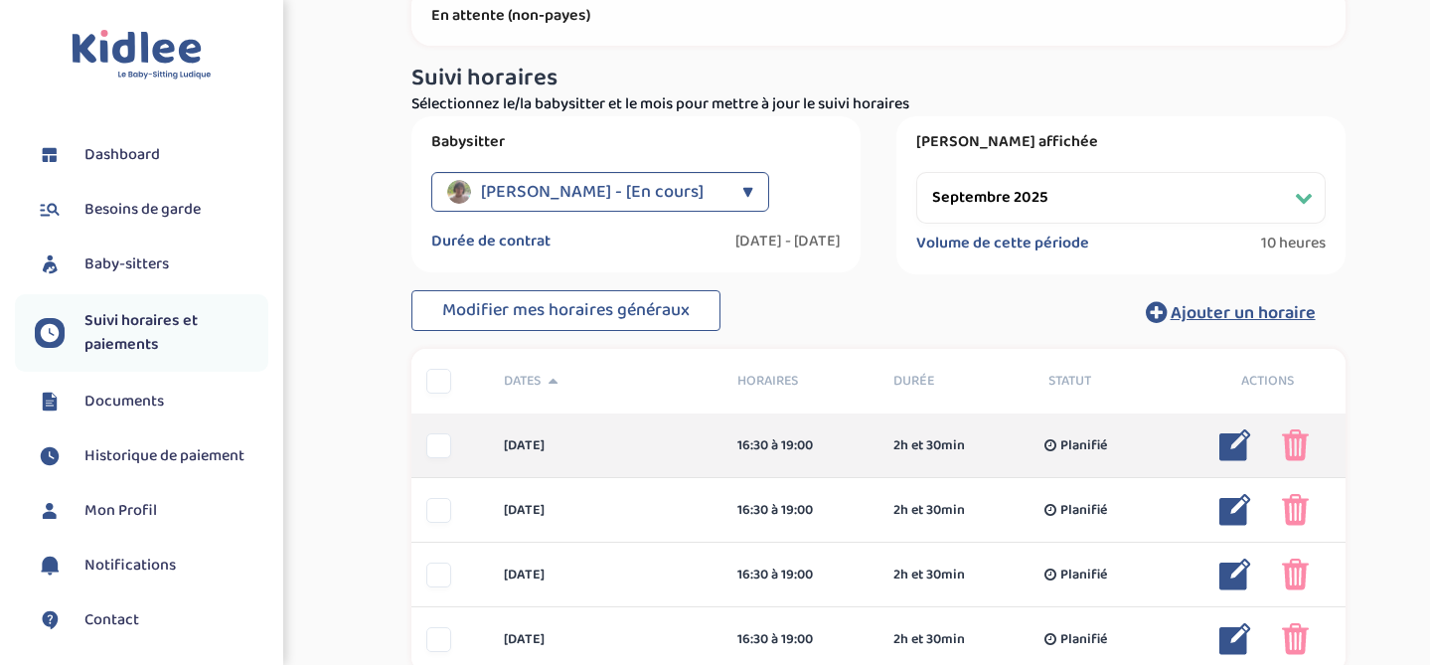
scroll to position [316, 0]
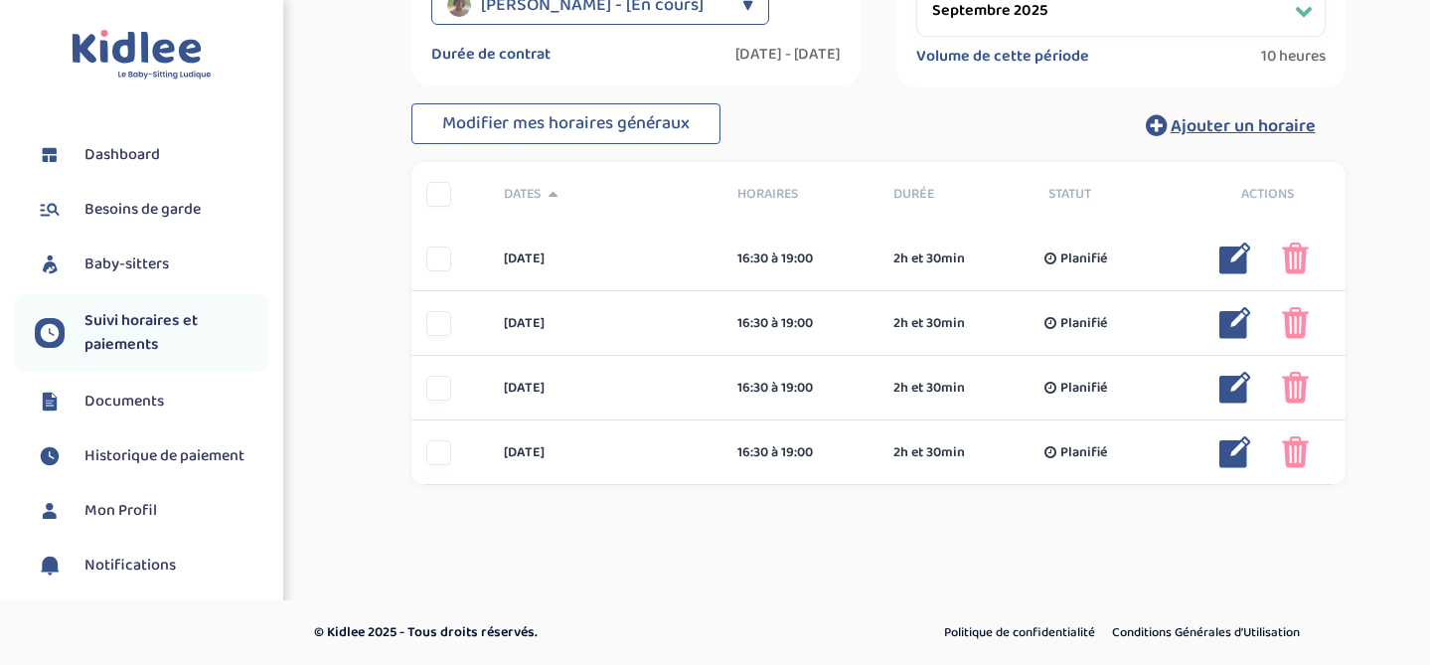
click at [139, 260] on span "Baby-sitters" at bounding box center [126, 264] width 84 height 24
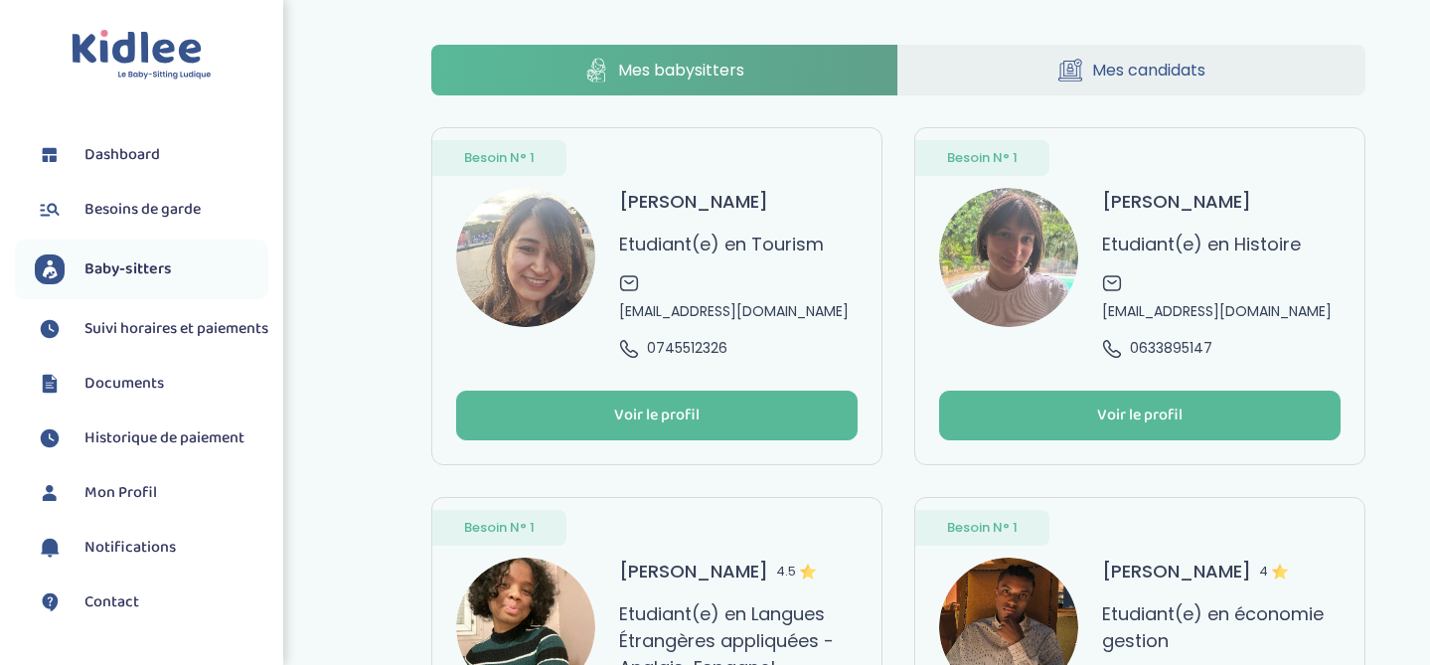
click at [1278, 301] on span "jlboussaguet@orange.fr" at bounding box center [1217, 311] width 230 height 21
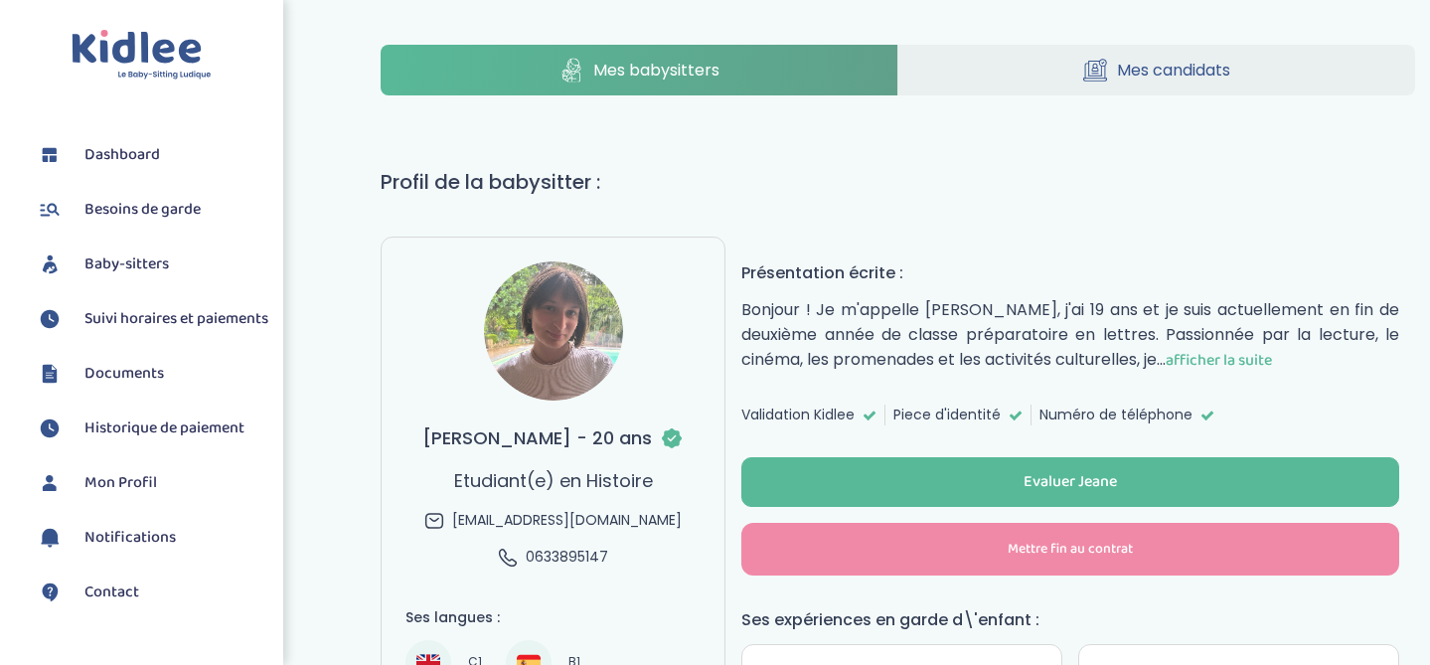
scroll to position [170, 0]
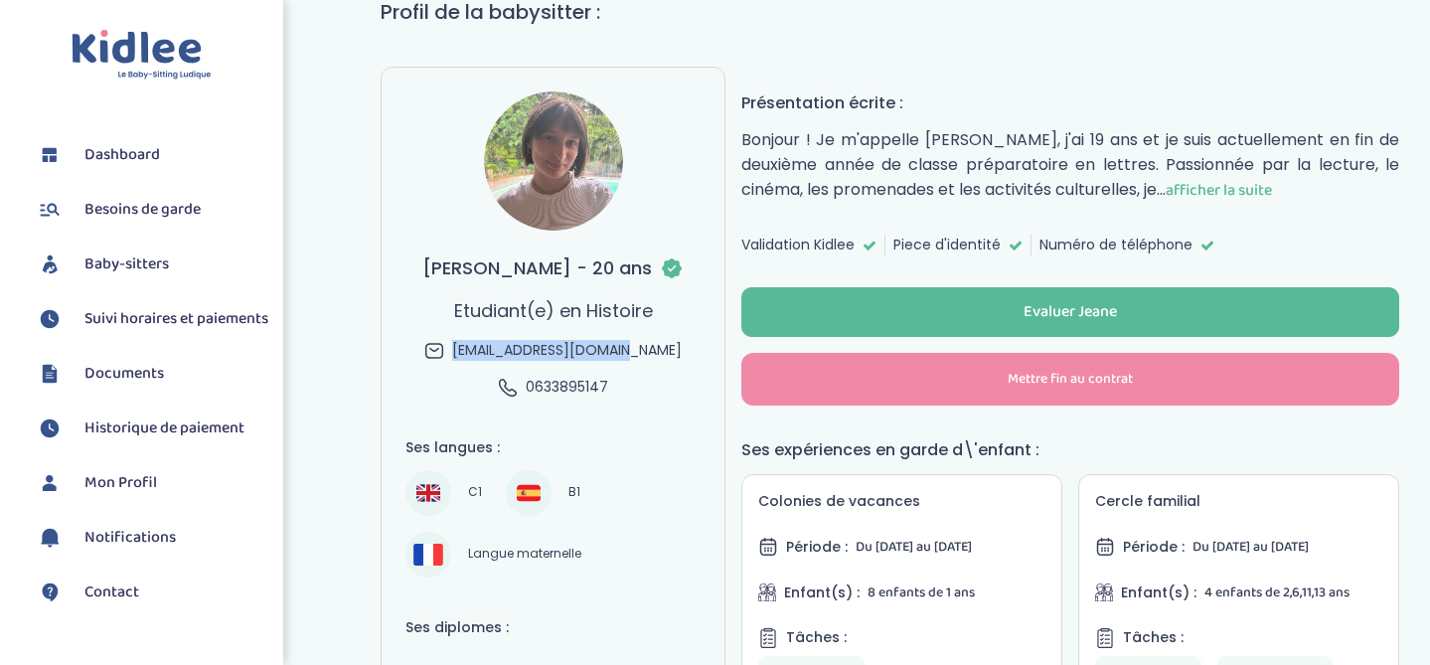
drag, startPoint x: 677, startPoint y: 346, endPoint x: 480, endPoint y: 351, distance: 196.8
click at [480, 351] on div "[PERSON_NAME] - 20 ans Etudiant(e) en Histoire [EMAIL_ADDRESS][DOMAIN_NAME] 063…" at bounding box center [552, 325] width 261 height 143
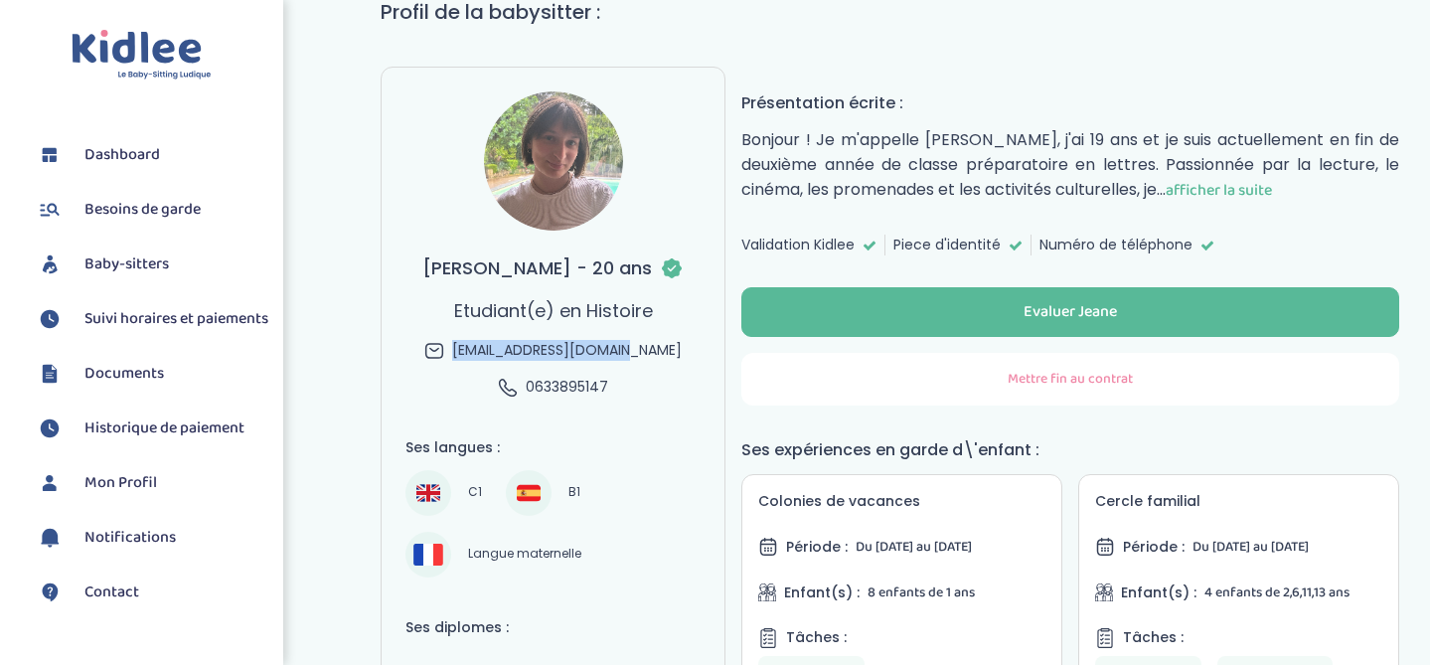
copy span "[EMAIL_ADDRESS][DOMAIN_NAME]"
